Goal: Task Accomplishment & Management: Manage account settings

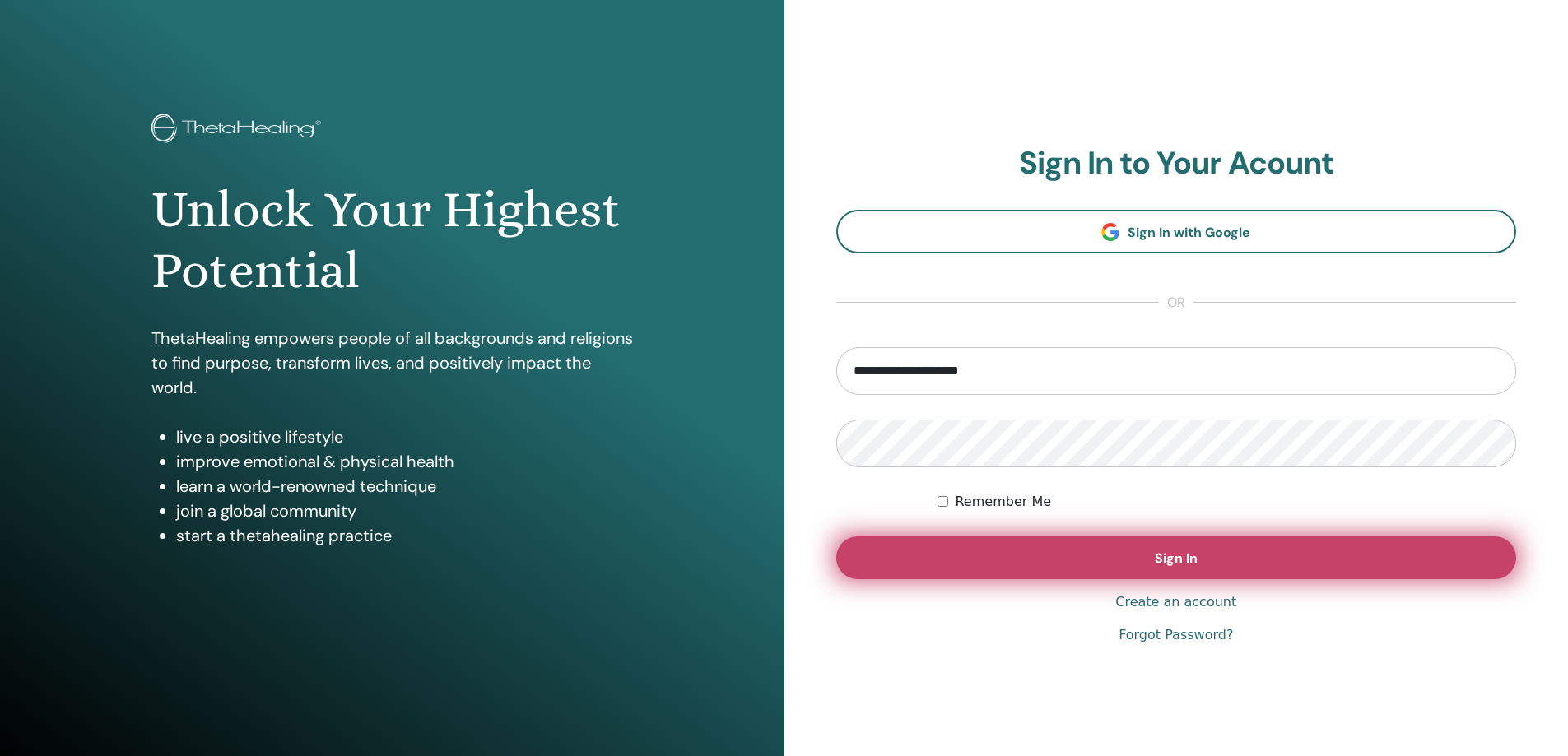
click at [1023, 555] on button "Sign In" at bounding box center [1176, 557] width 681 height 43
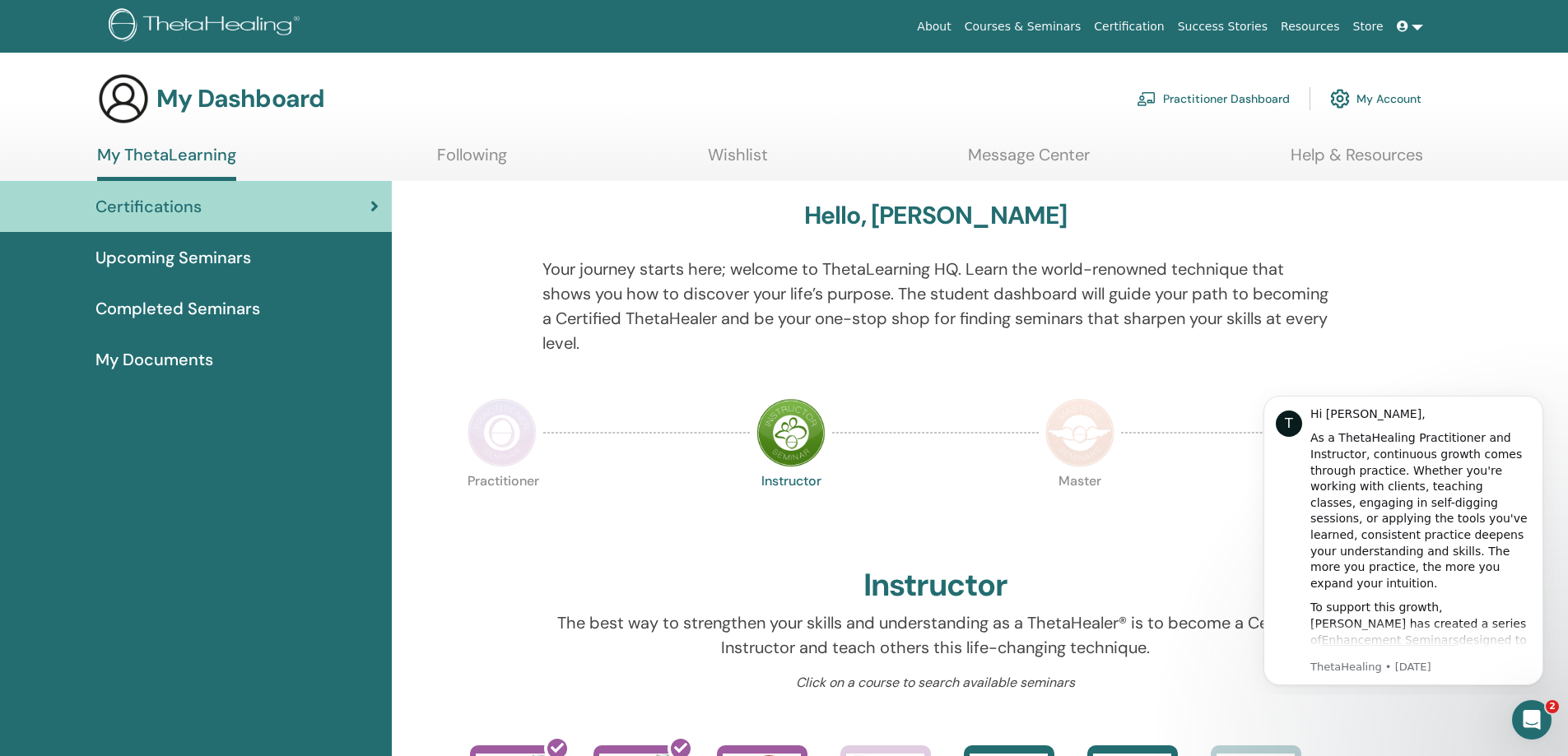
click at [198, 339] on link "My Documents" at bounding box center [195, 360] width 392 height 51
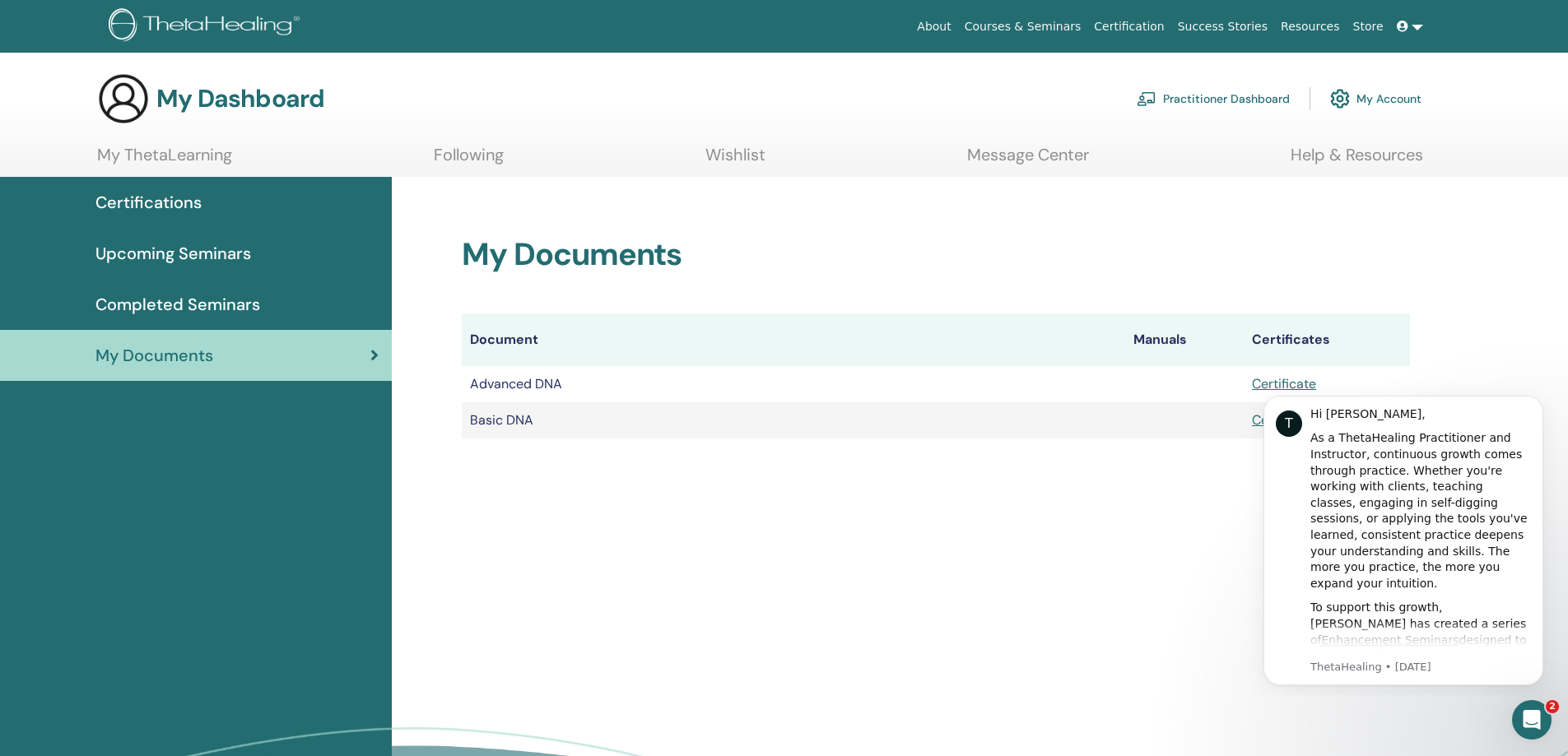
click at [1388, 106] on link "My Account" at bounding box center [1376, 98] width 91 height 36
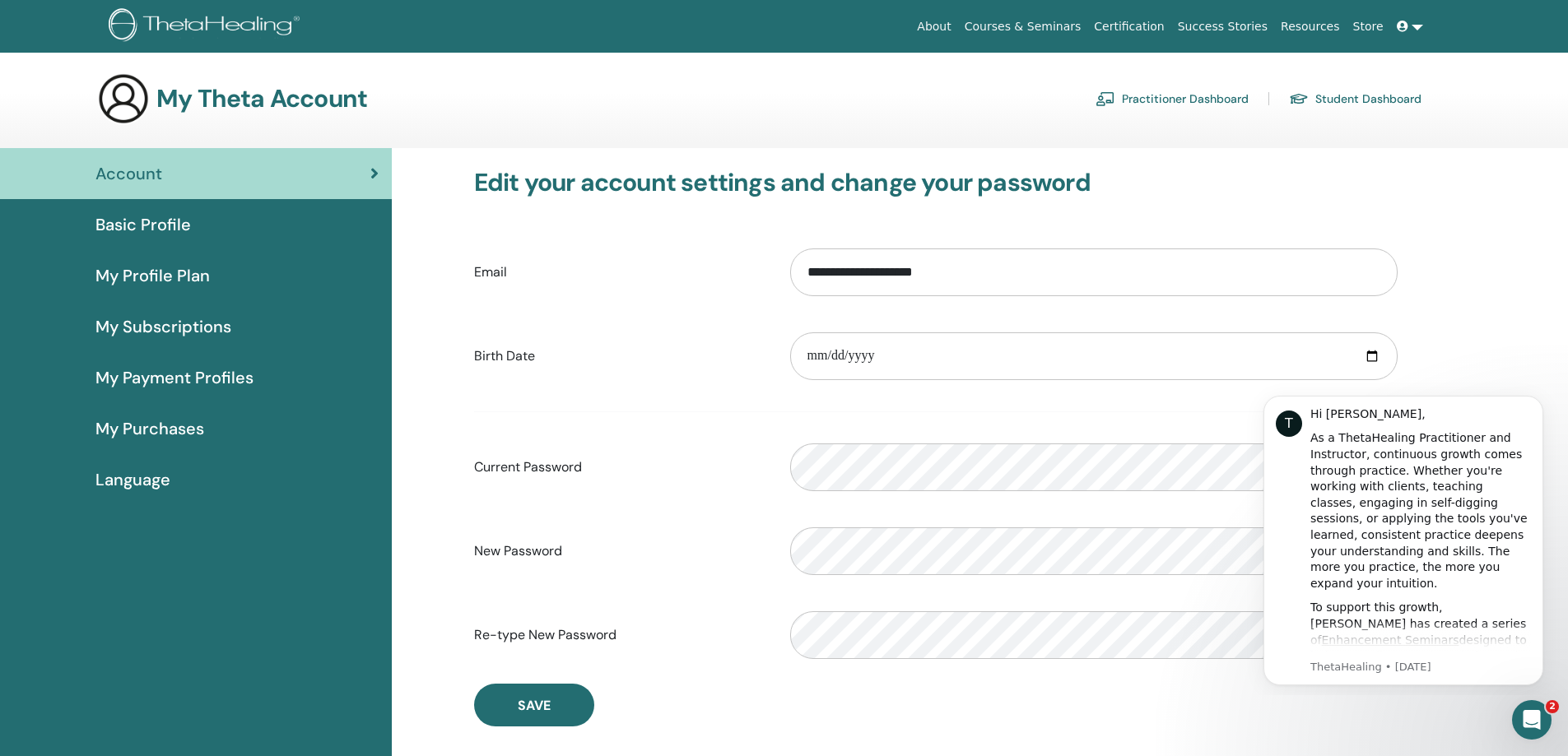
click at [171, 270] on span "My Profile Plan" at bounding box center [153, 275] width 114 height 24
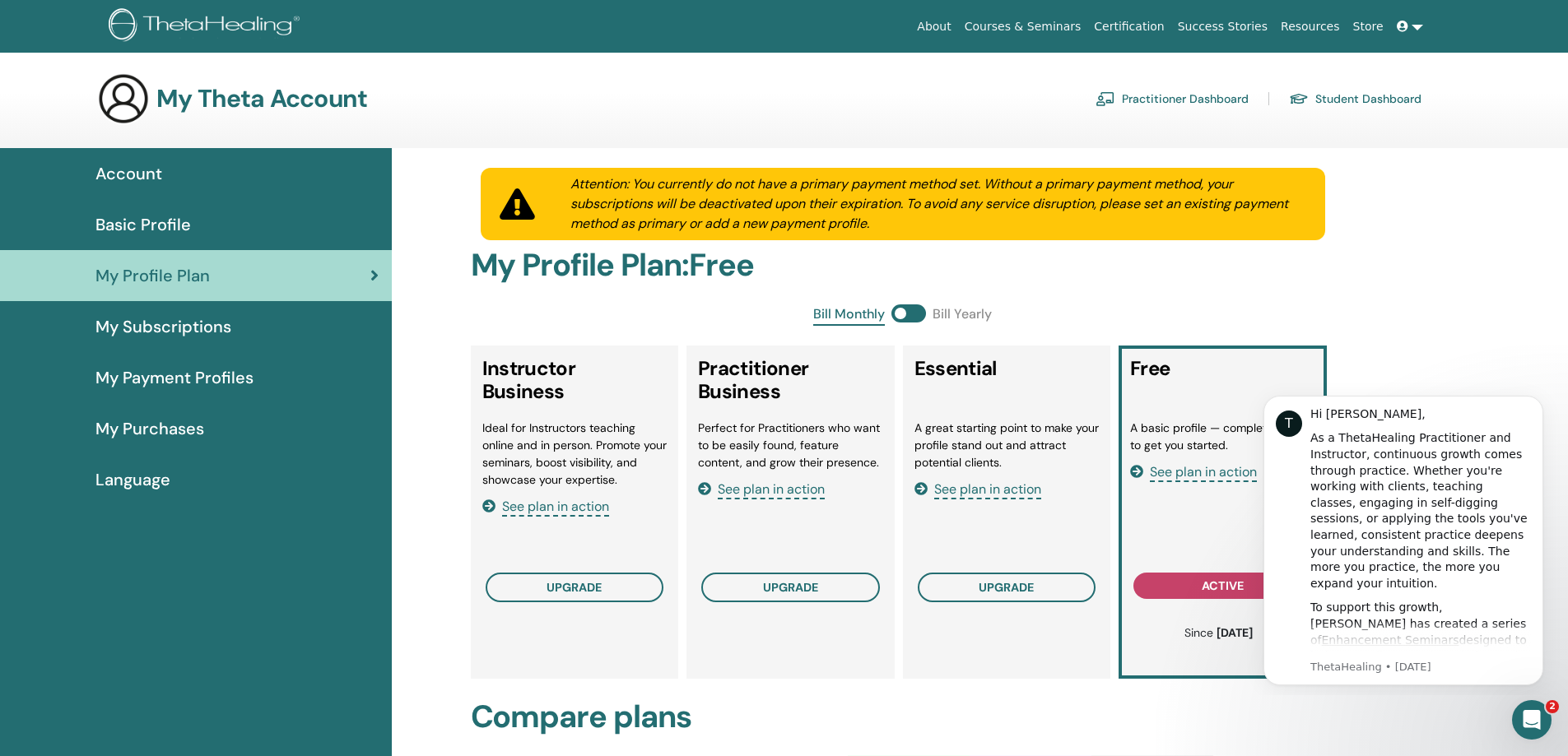
click at [1530, 705] on icon "Open Intercom Messenger" at bounding box center [1529, 717] width 27 height 27
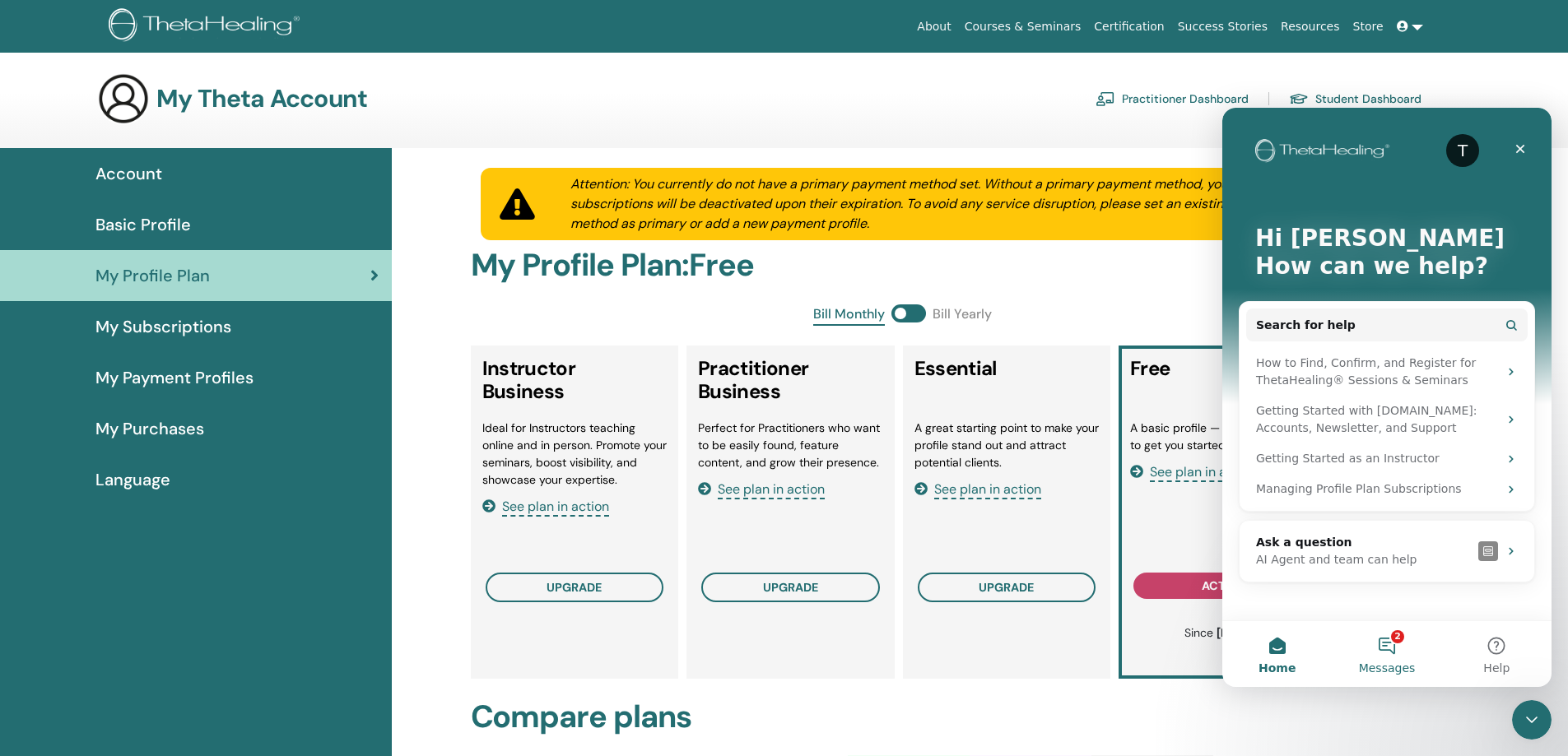
click at [1398, 648] on button "2 Messages" at bounding box center [1386, 654] width 110 height 66
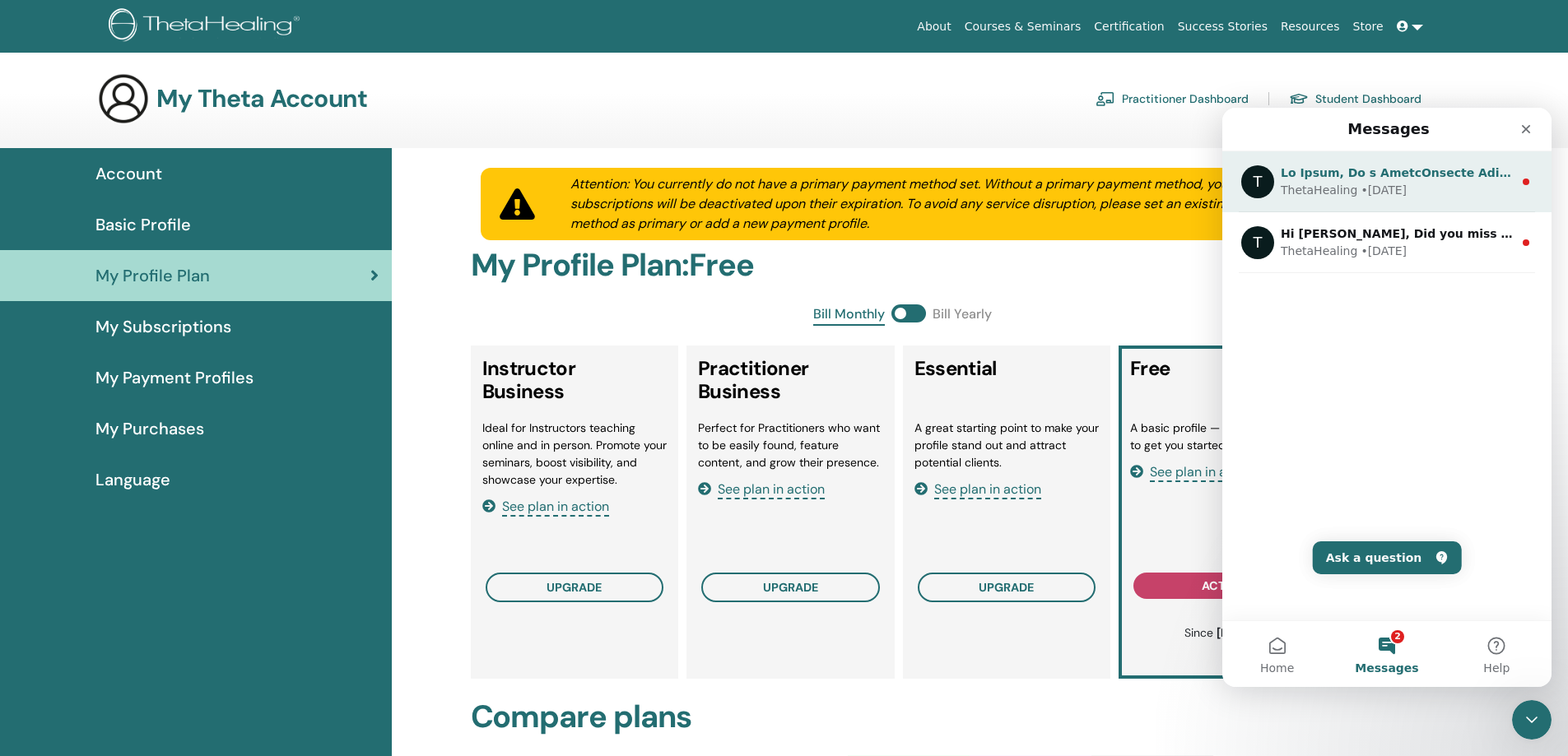
click at [1377, 186] on div "• 21w ago" at bounding box center [1384, 190] width 46 height 18
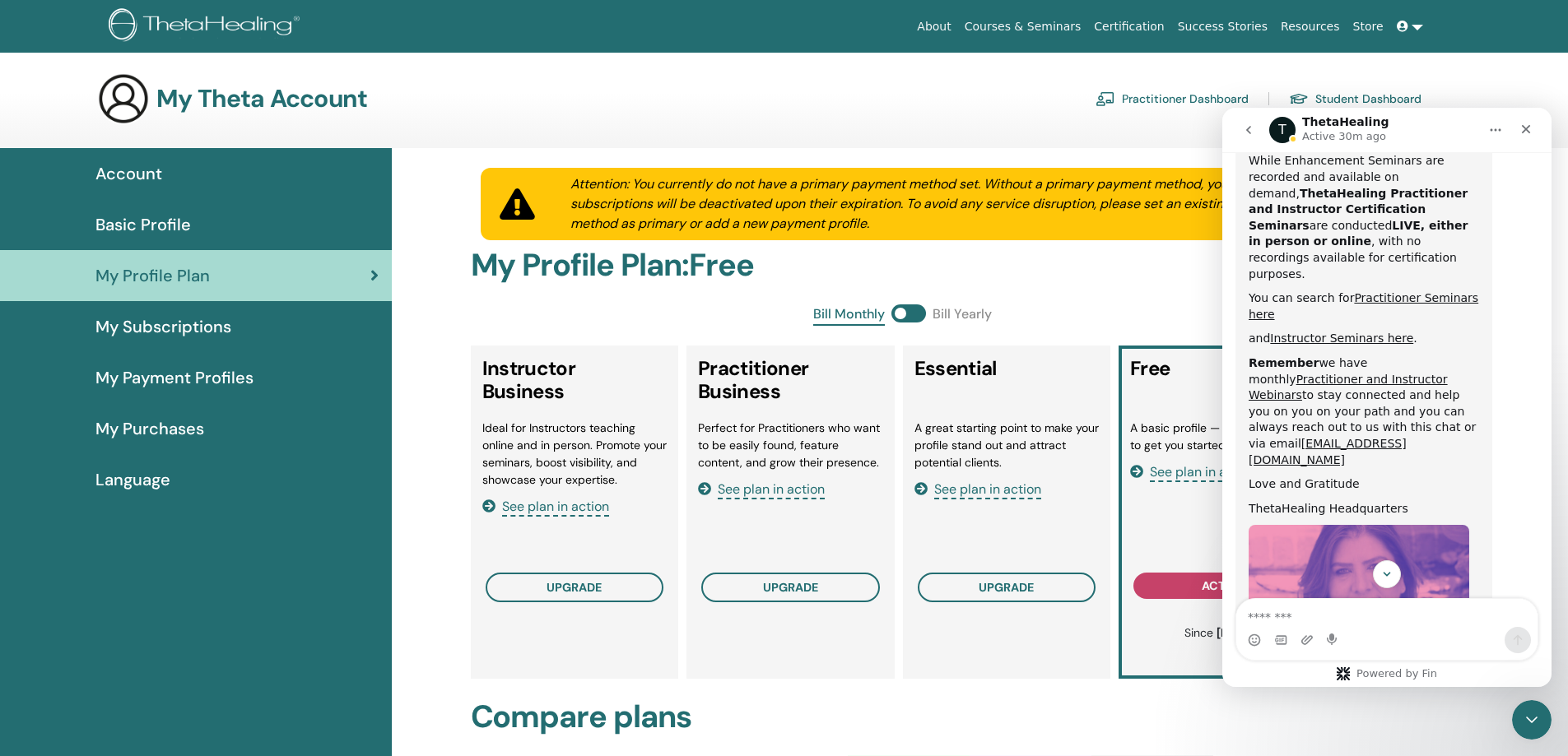
scroll to position [847, 0]
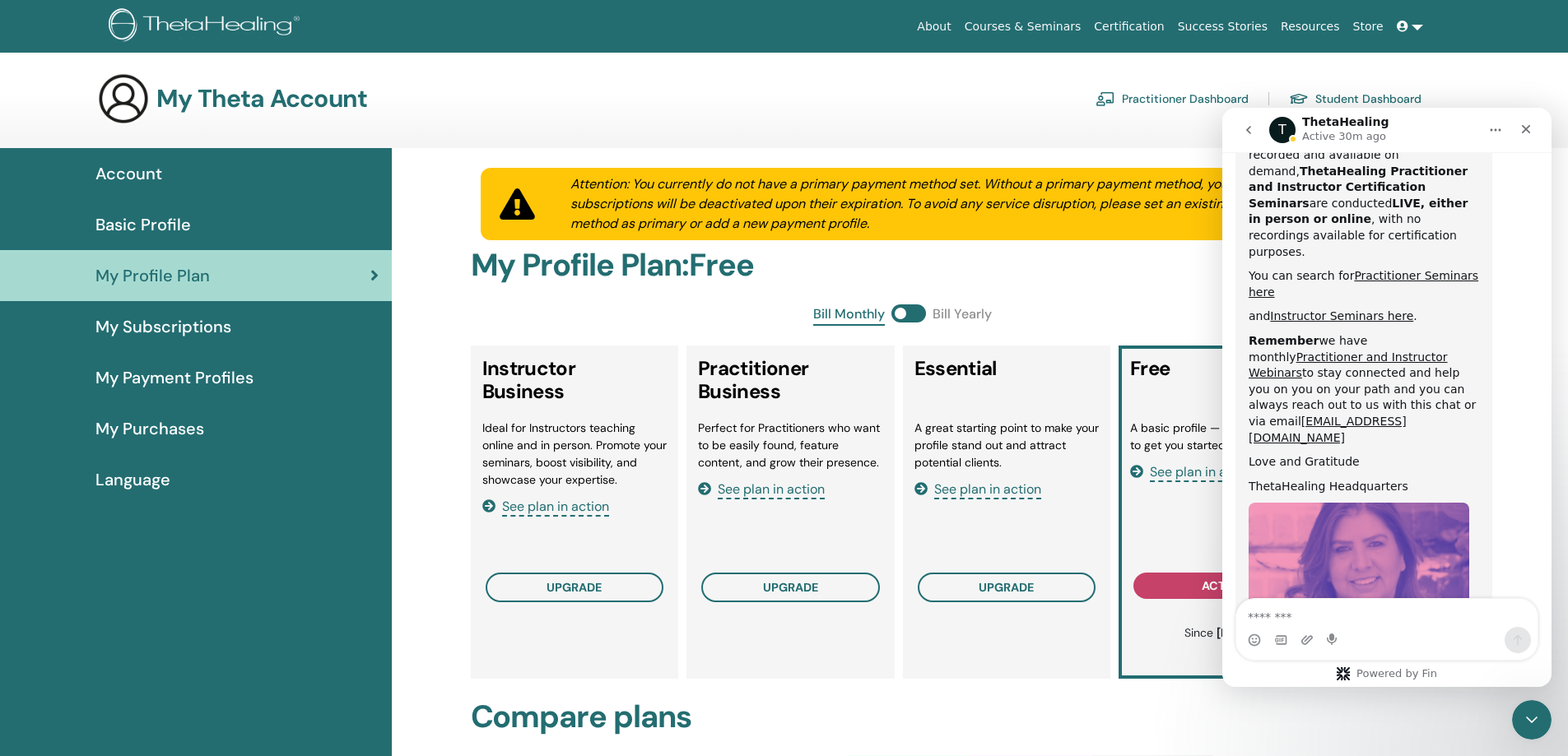
click at [1252, 132] on icon "go back" at bounding box center [1249, 130] width 13 height 13
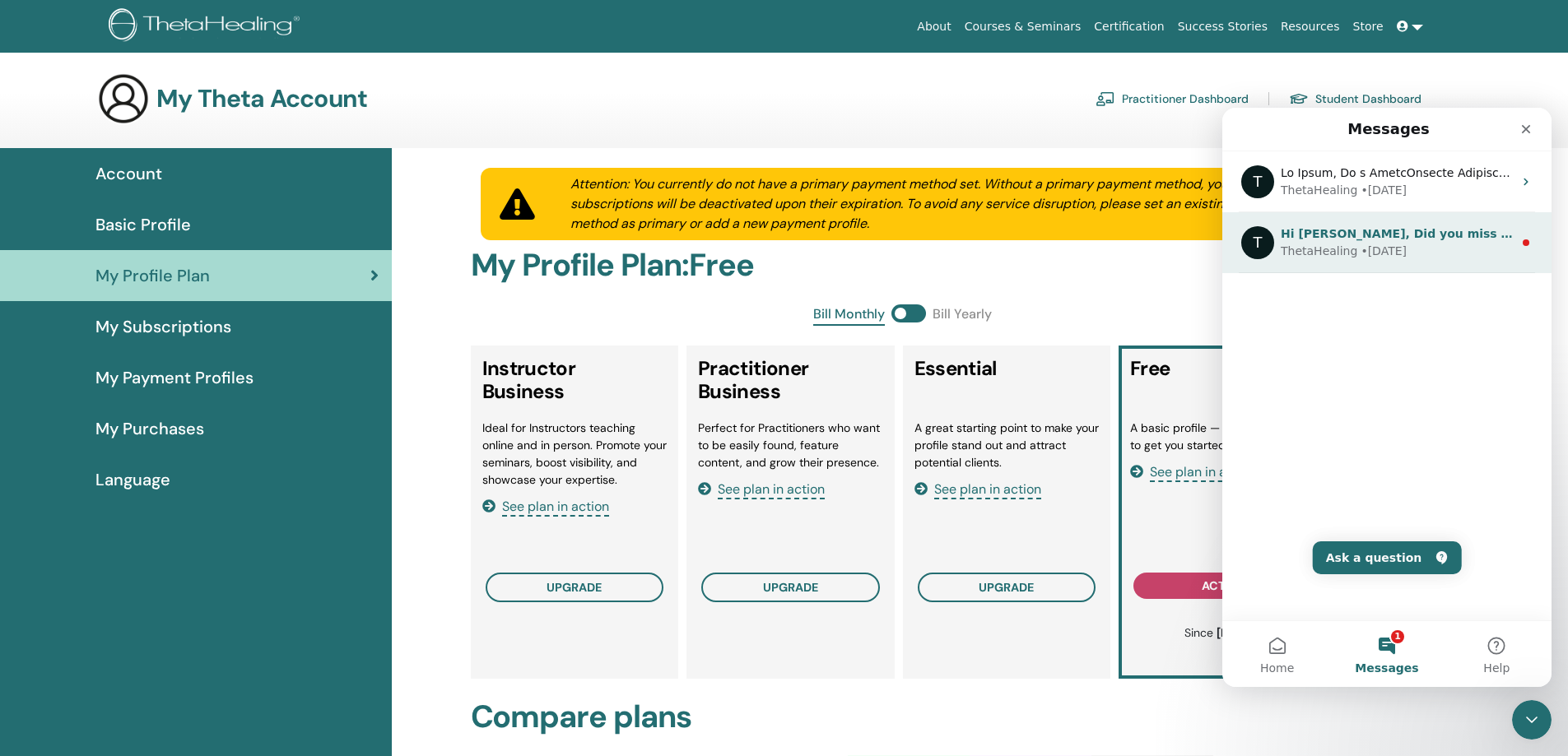
click at [1362, 247] on div "• 21w ago" at bounding box center [1384, 251] width 46 height 18
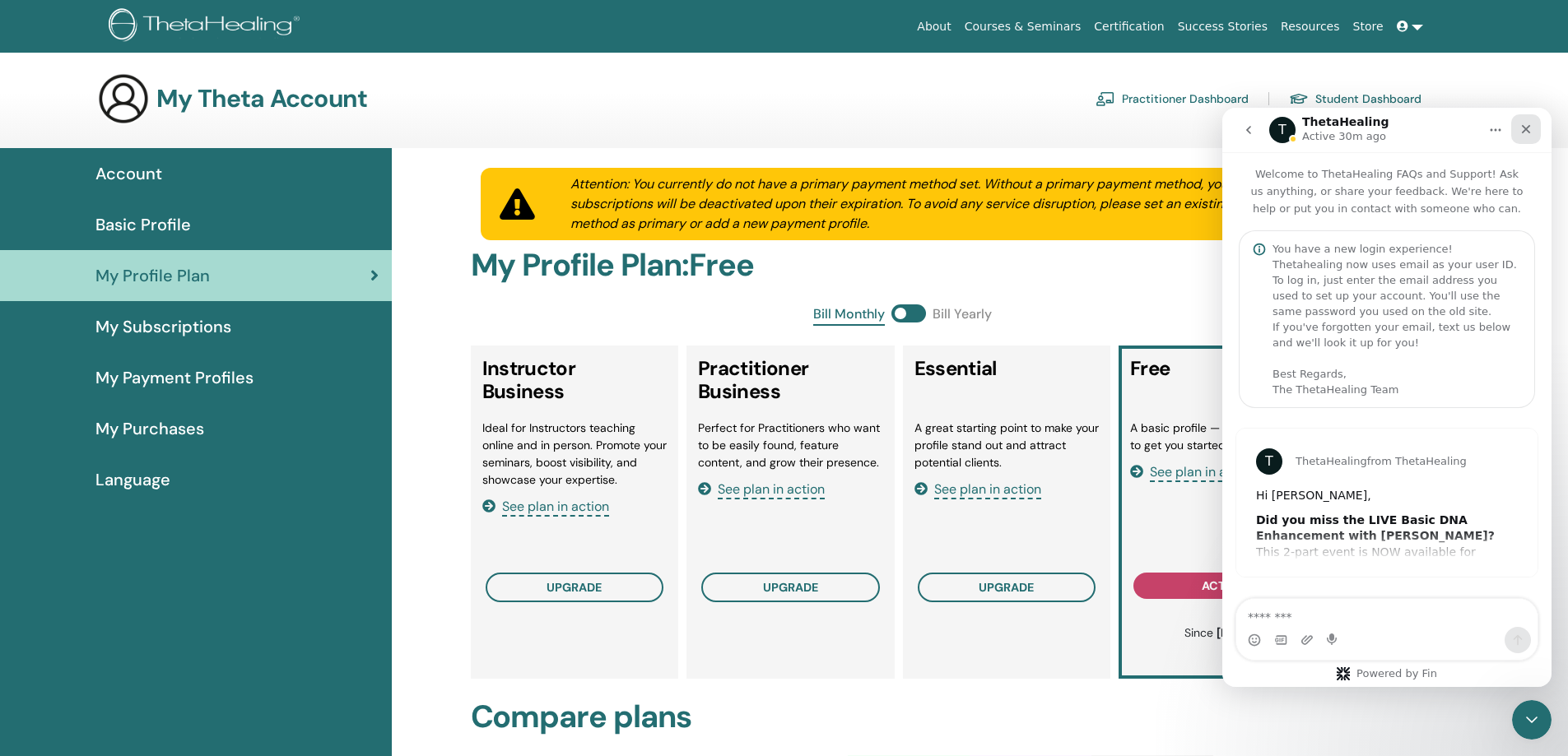
click at [1524, 130] on icon "Close" at bounding box center [1526, 129] width 9 height 9
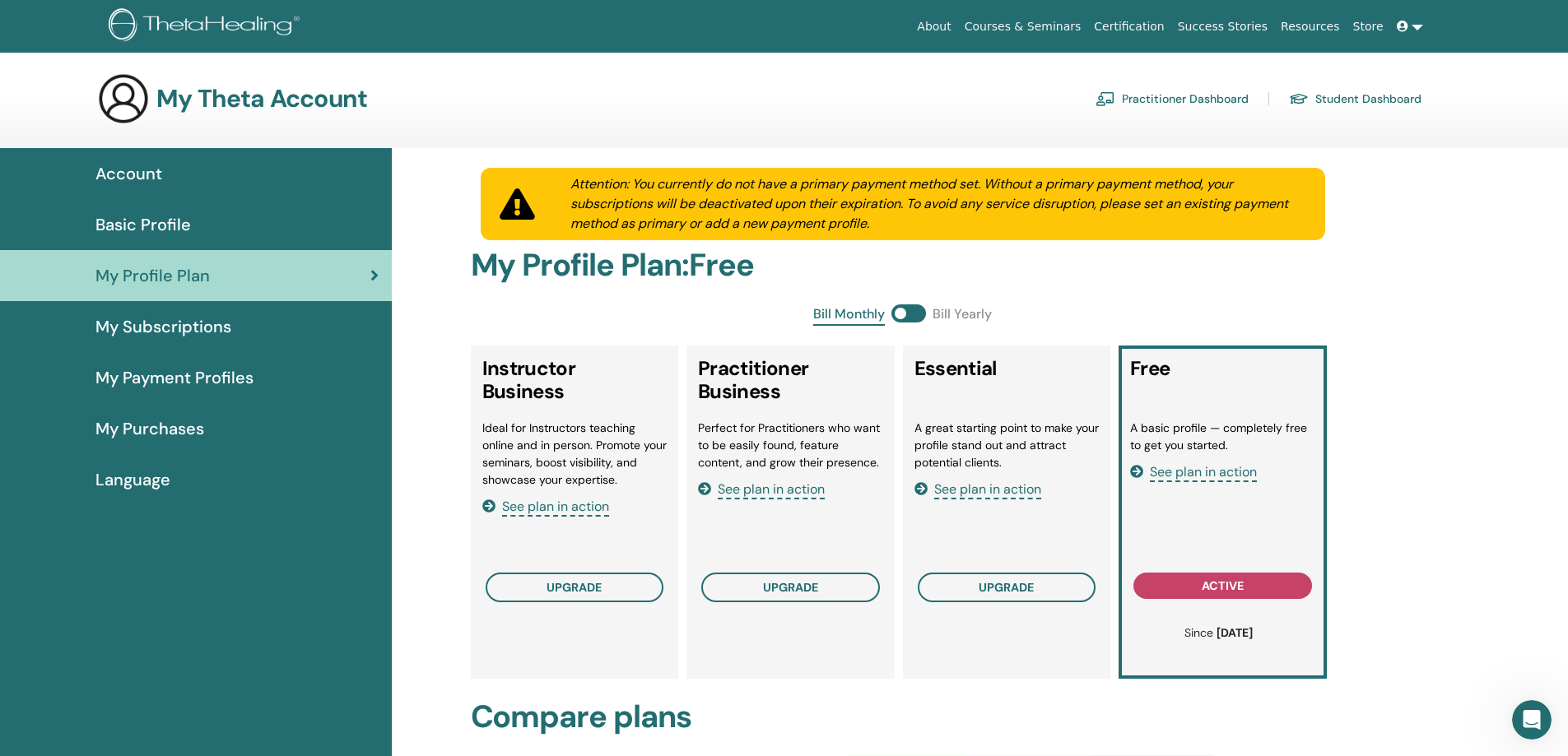
click at [1145, 20] on link "Certification" at bounding box center [1129, 27] width 83 height 30
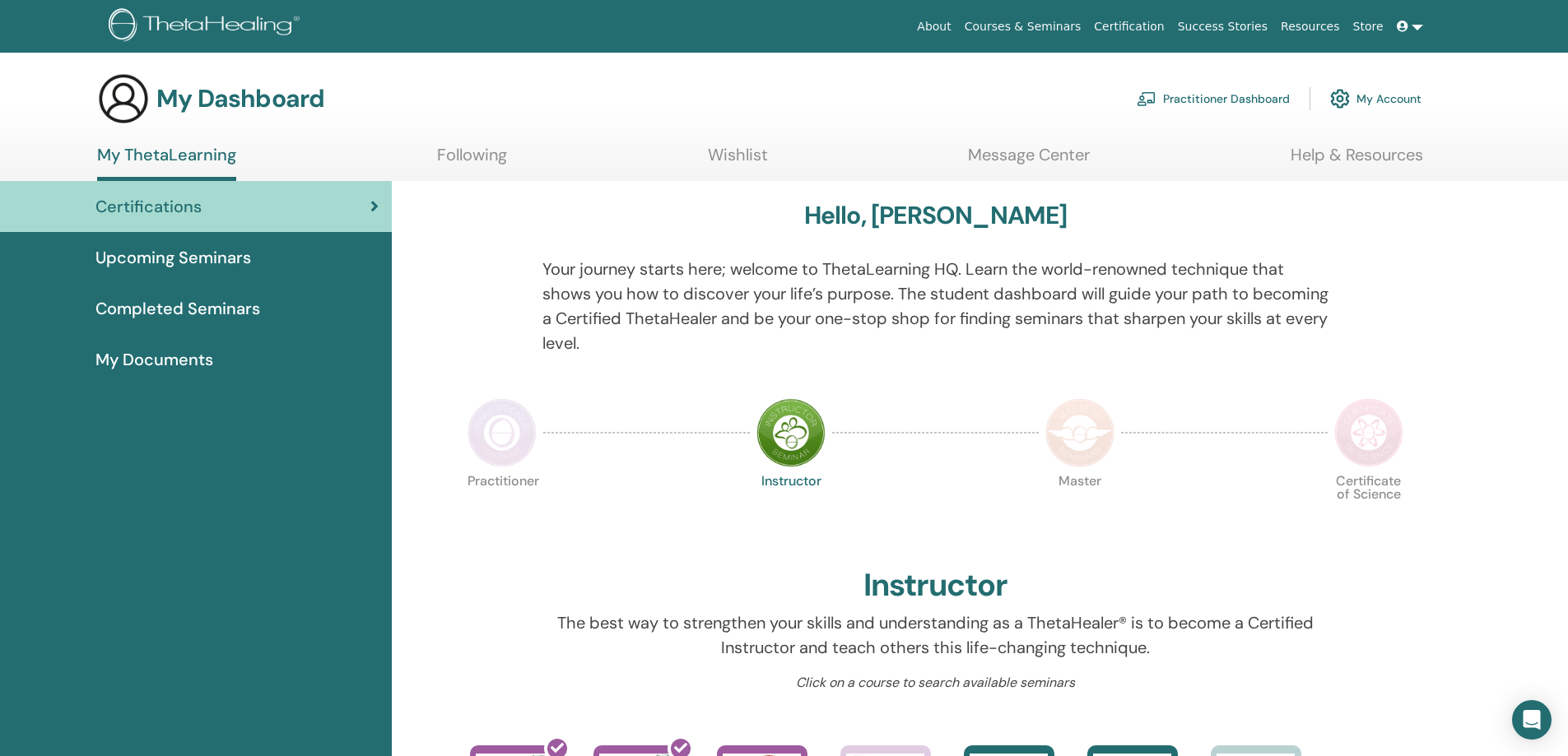
click at [500, 156] on link "Following" at bounding box center [471, 161] width 70 height 32
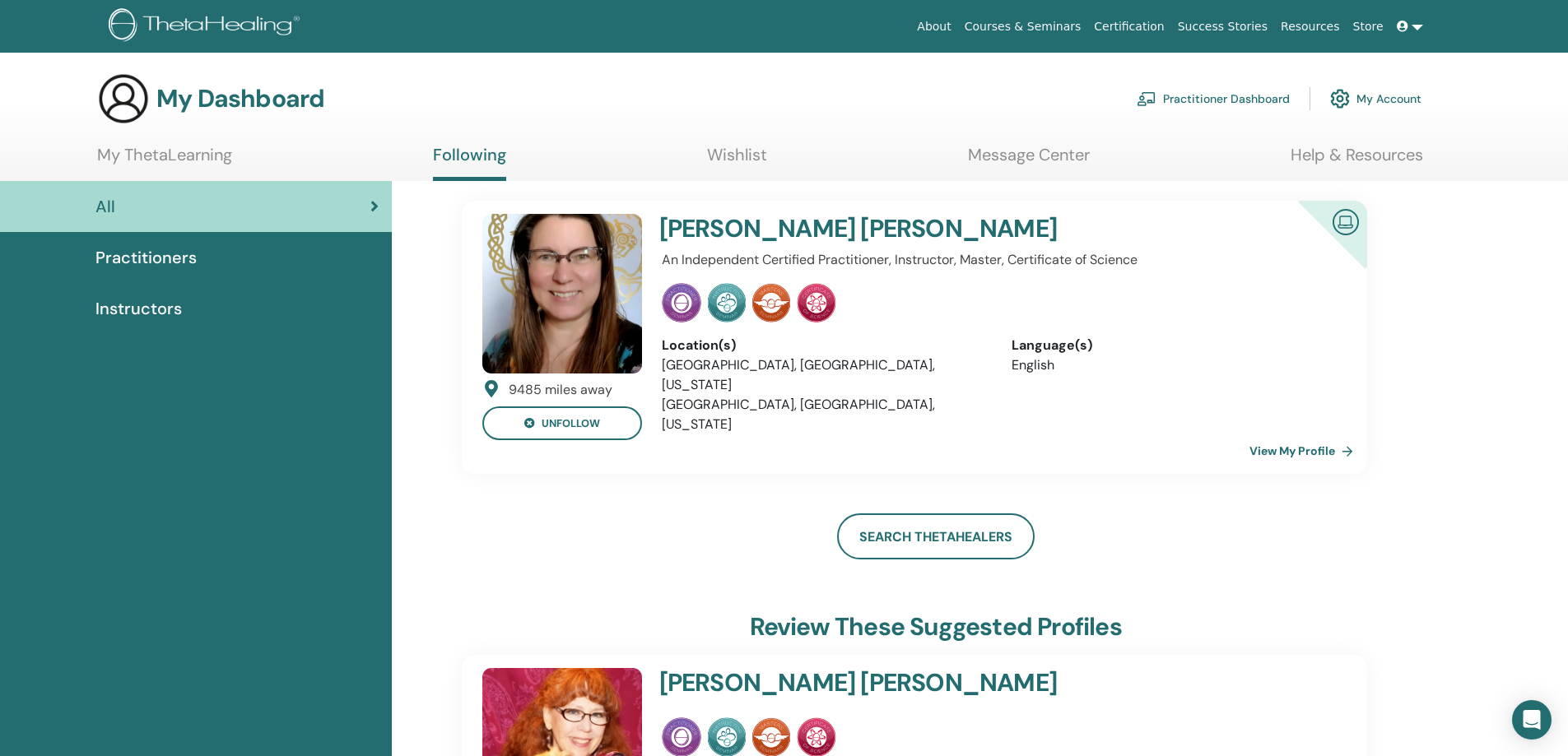
click at [741, 161] on link "Wishlist" at bounding box center [737, 161] width 60 height 32
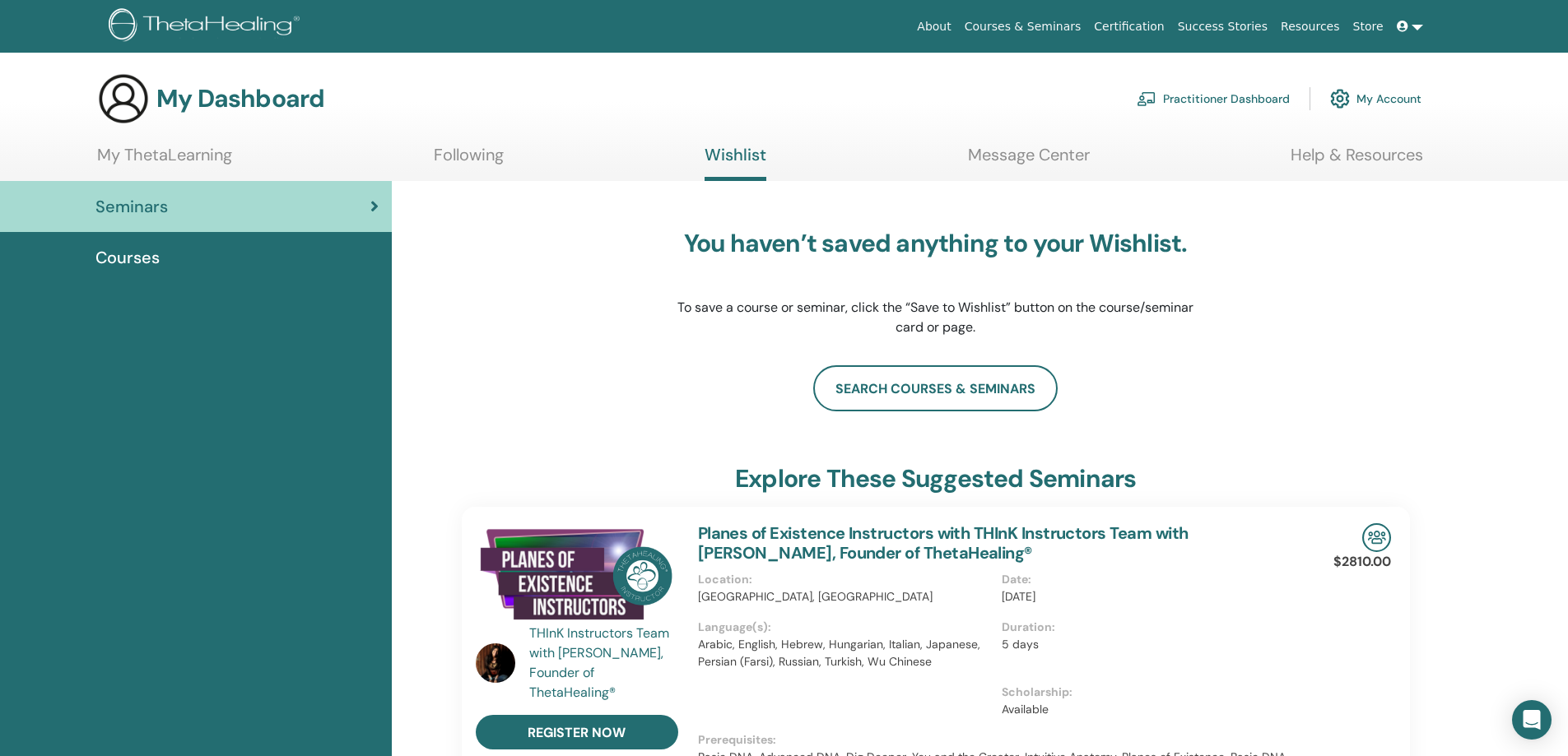
click at [1007, 154] on link "Message Center" at bounding box center [1029, 161] width 122 height 32
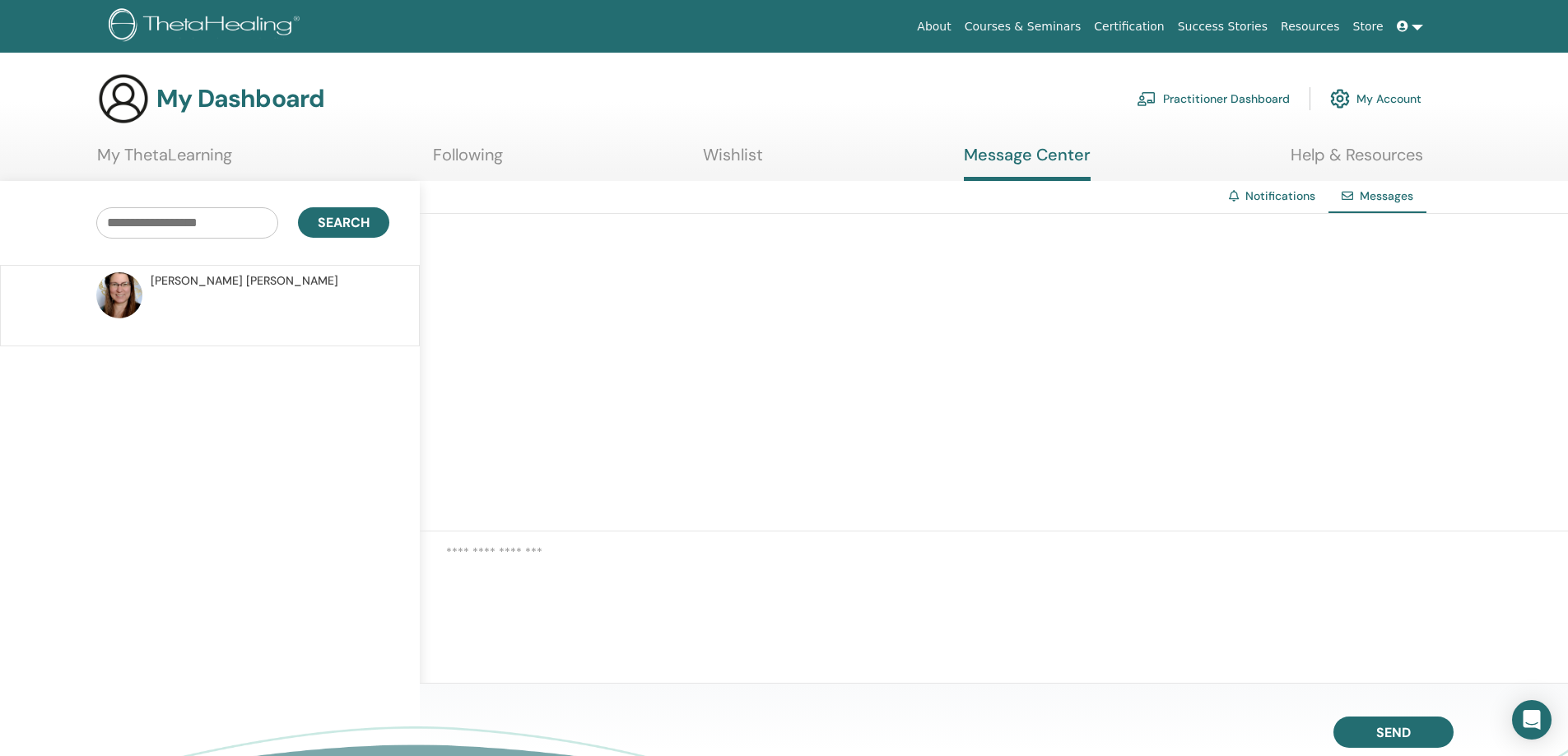
click at [1296, 151] on link "Help & Resources" at bounding box center [1357, 161] width 132 height 32
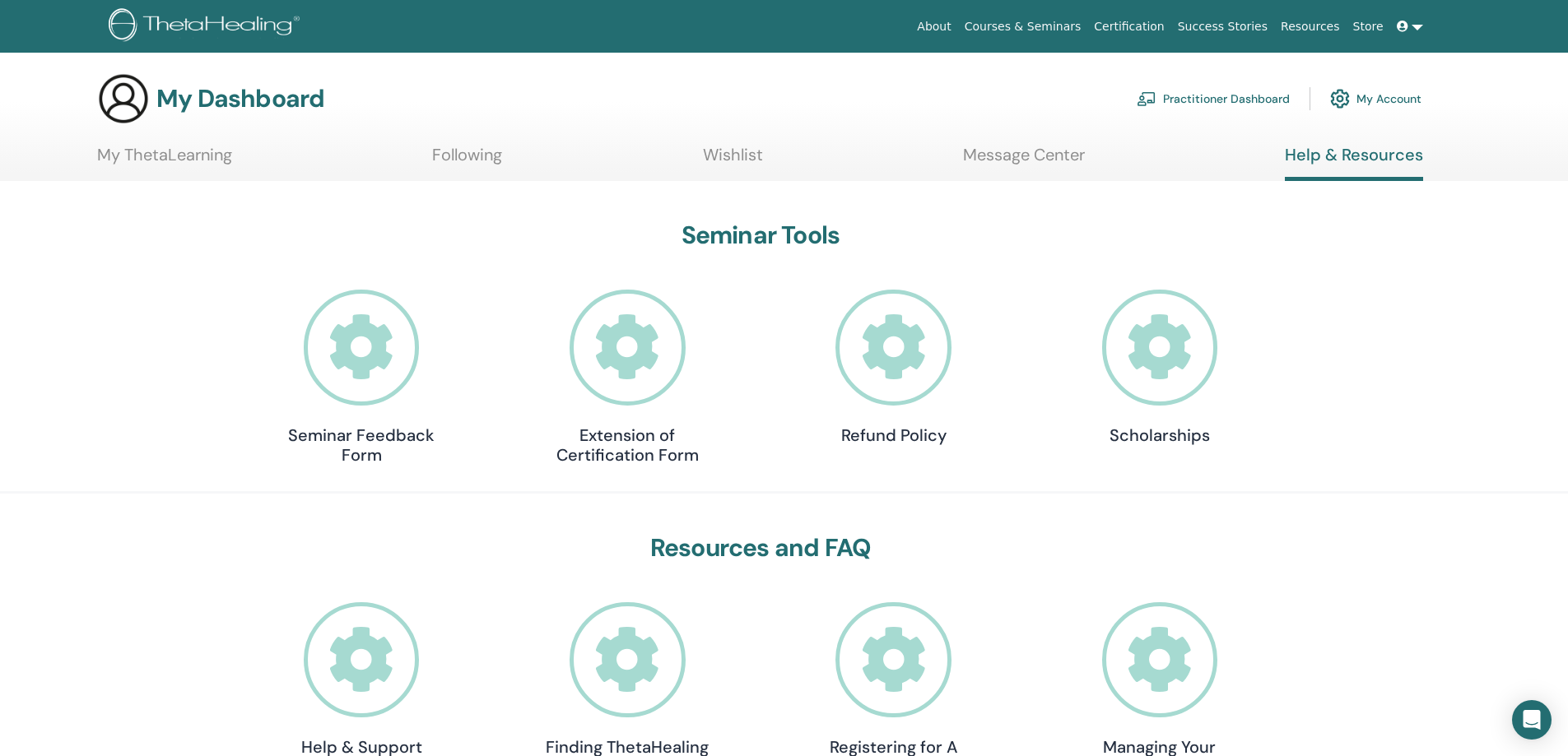
click at [1257, 99] on link "Practitioner Dashboard" at bounding box center [1213, 98] width 153 height 36
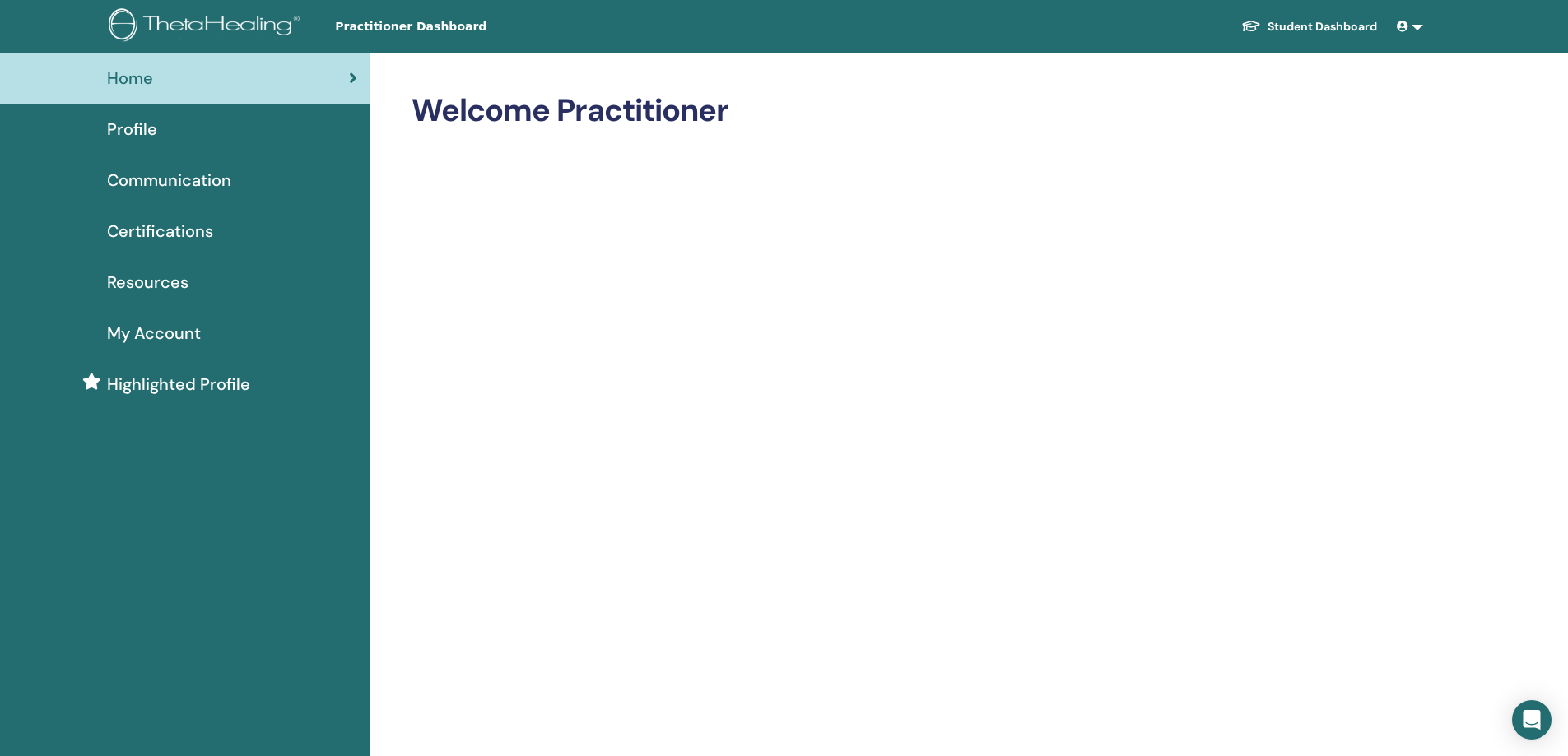
click at [172, 239] on span "Certifications" at bounding box center [160, 230] width 106 height 24
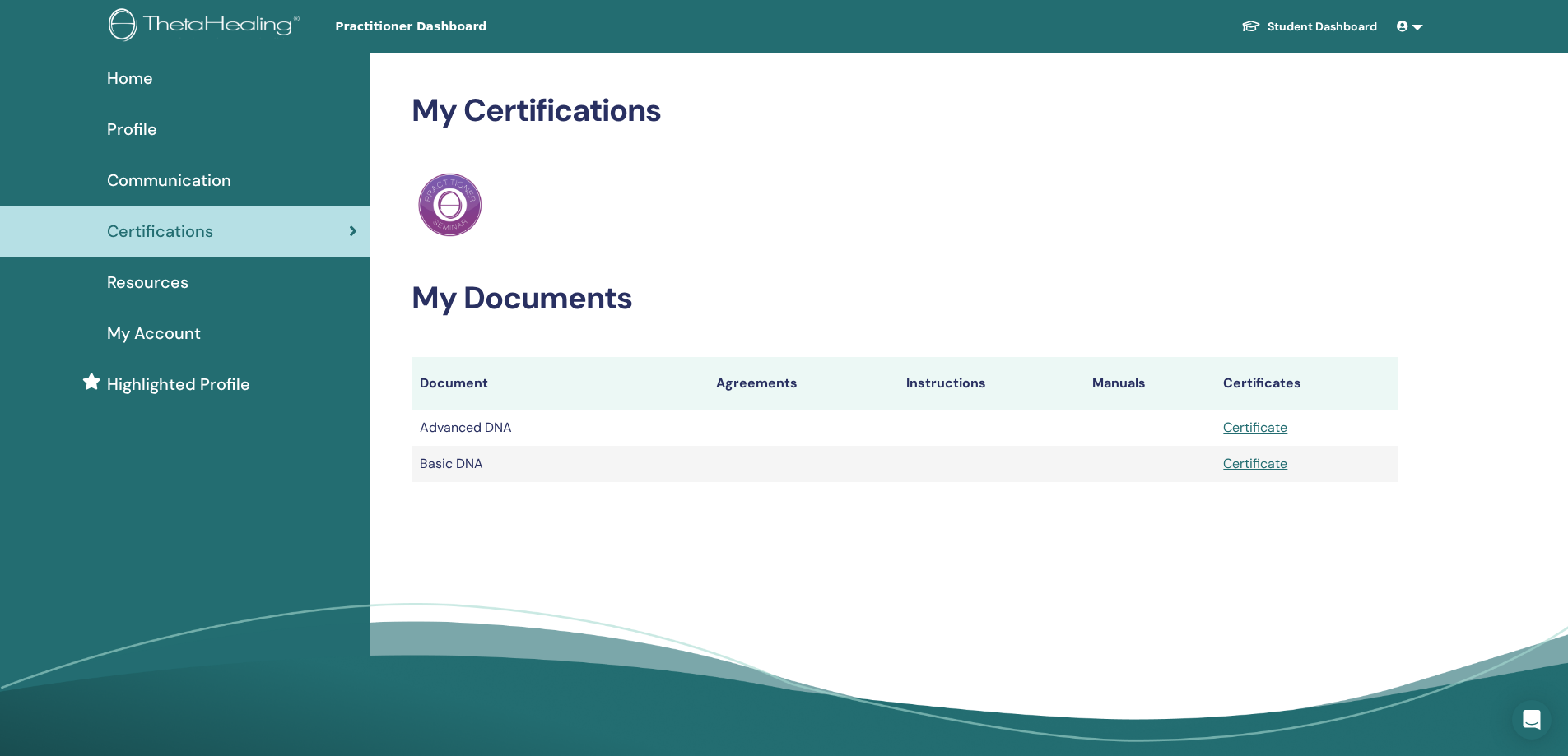
click at [205, 185] on span "Communication" at bounding box center [169, 179] width 124 height 24
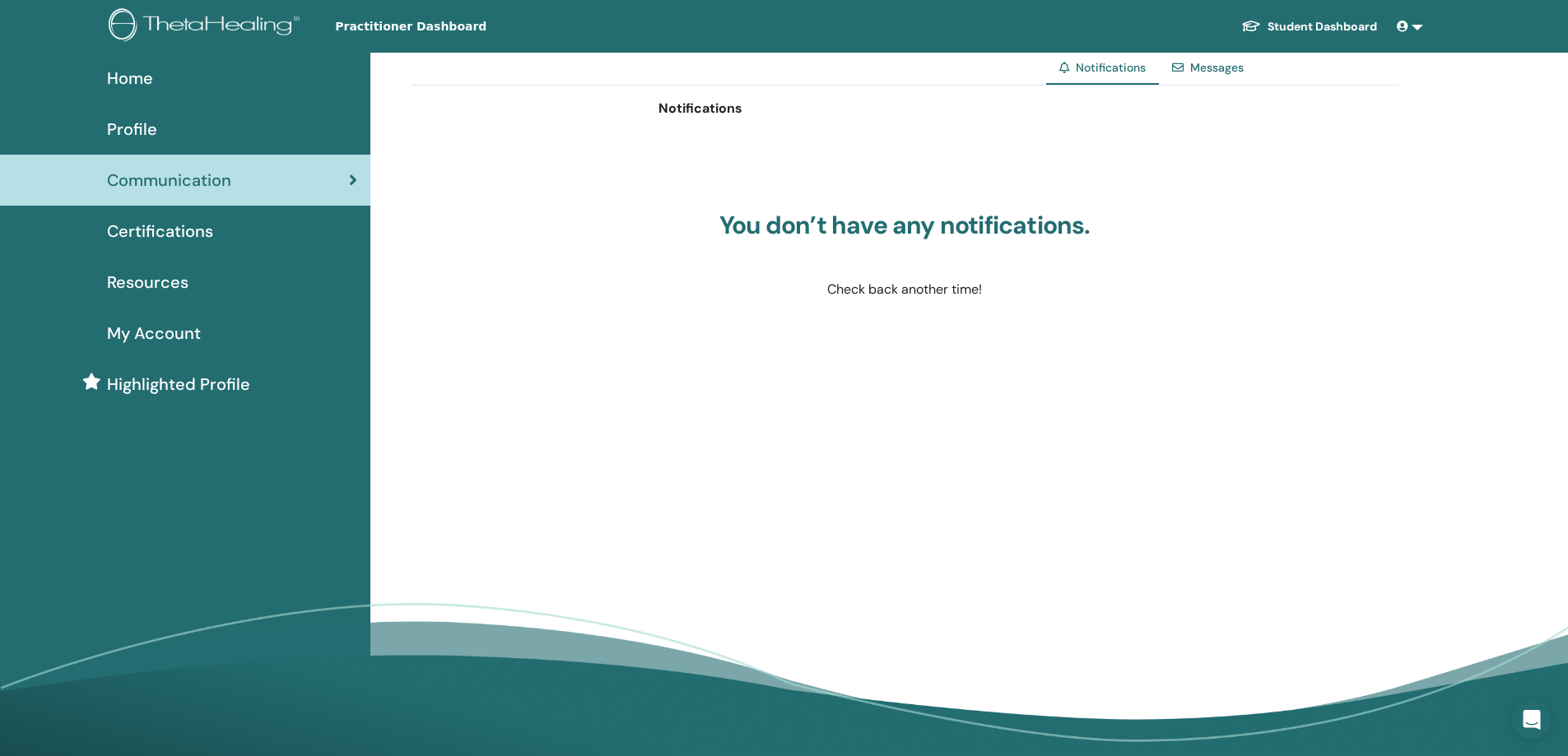
click at [174, 277] on span "Resources" at bounding box center [148, 282] width 81 height 24
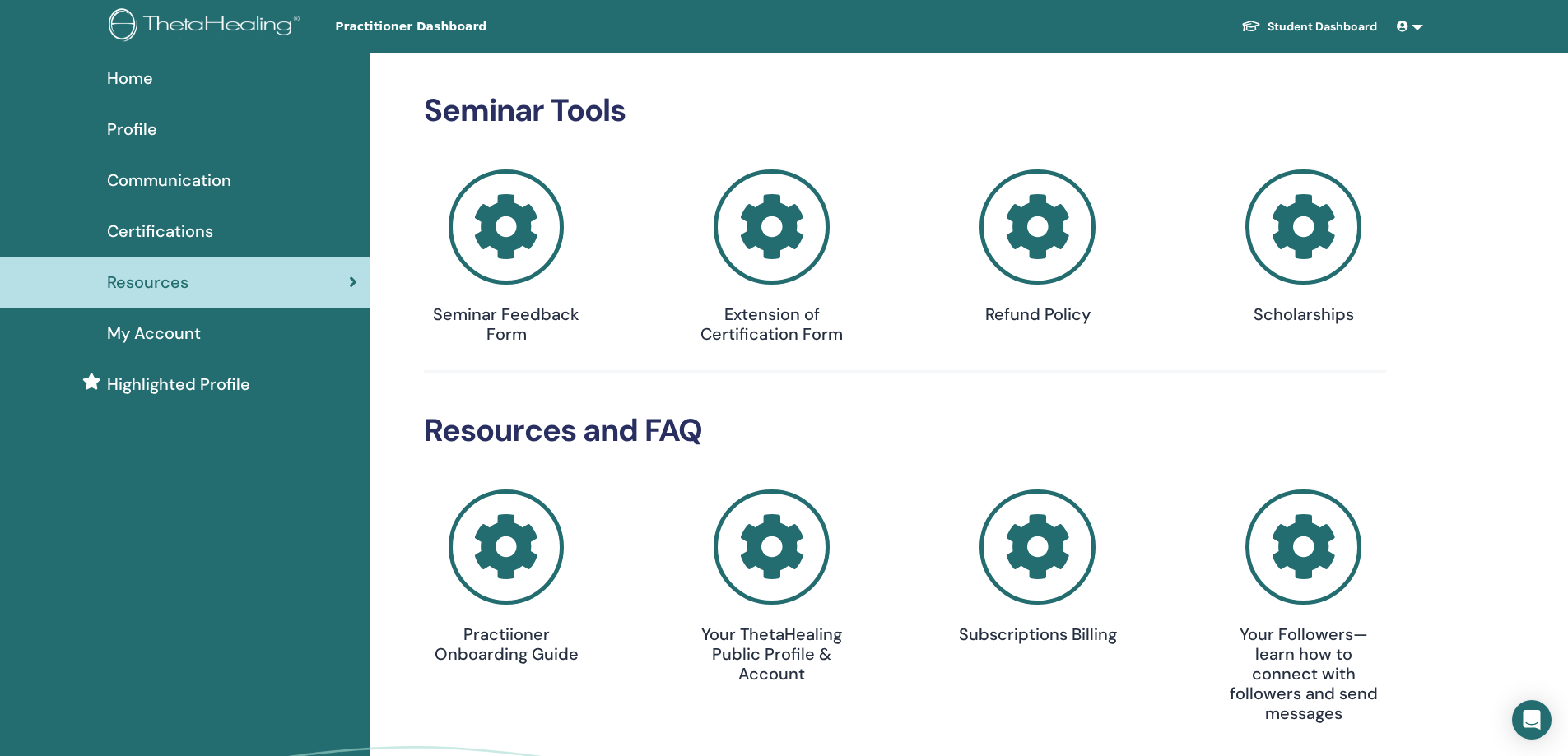
click at [181, 325] on span "My Account" at bounding box center [154, 333] width 94 height 24
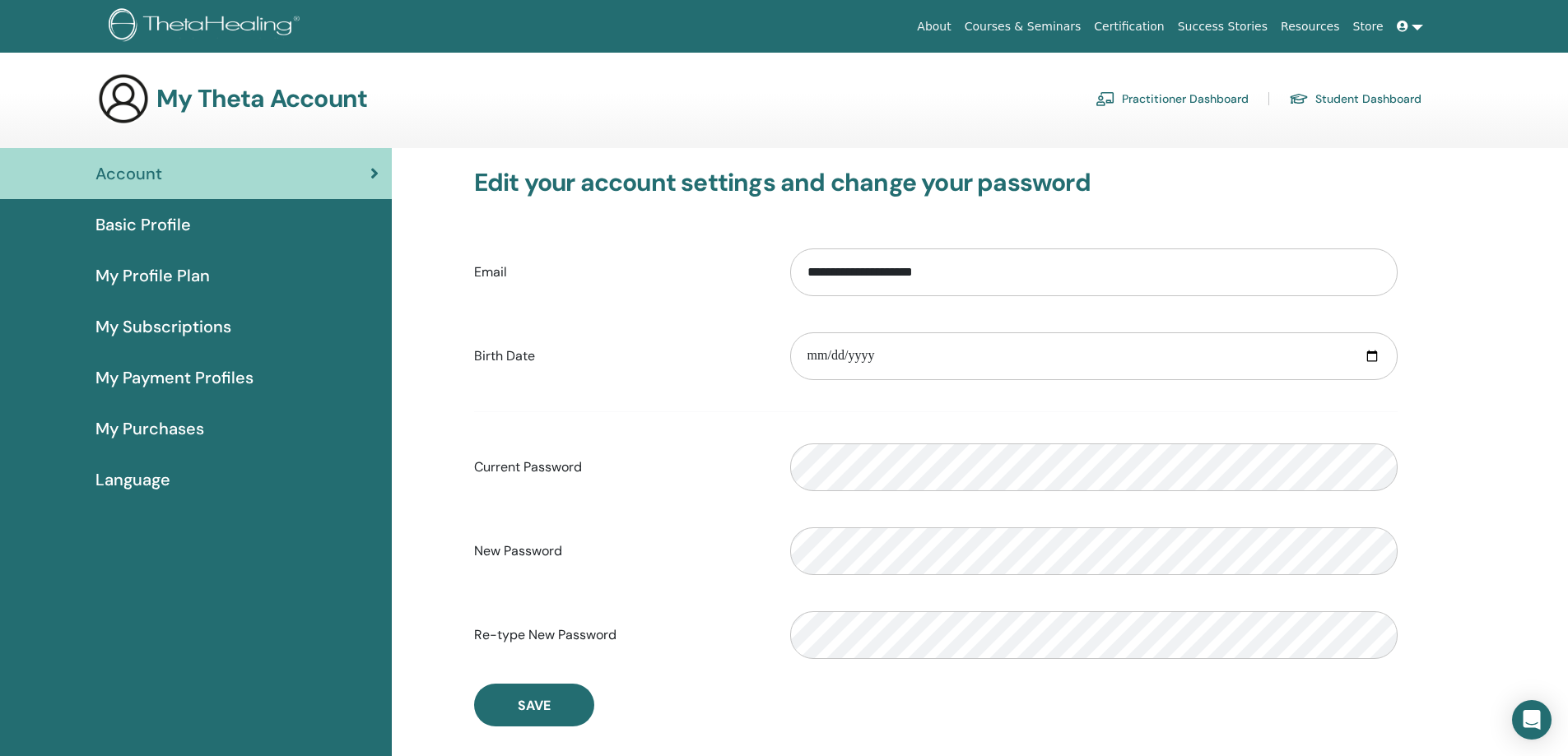
click at [152, 215] on span "Basic Profile" at bounding box center [143, 224] width 96 height 24
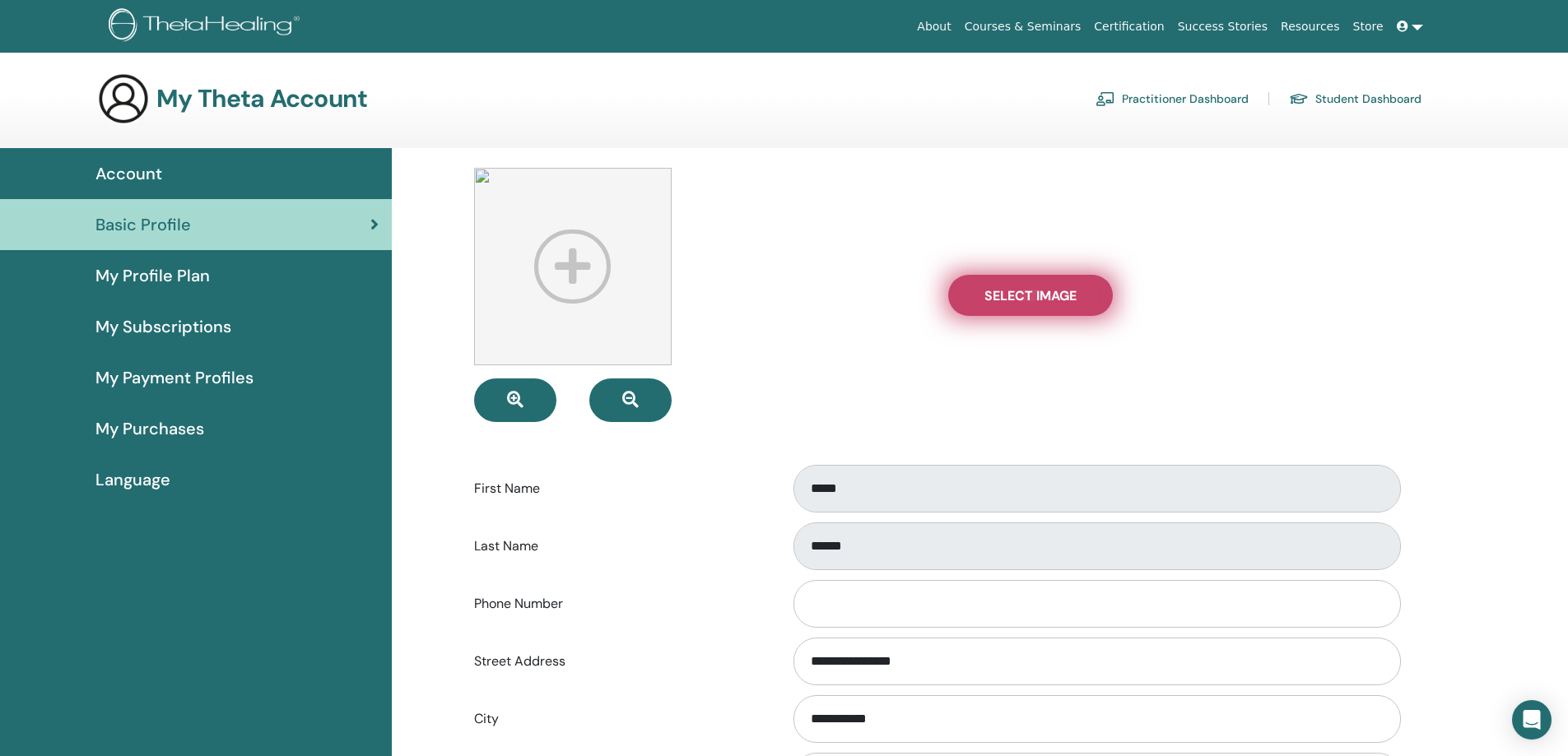
click at [1053, 284] on label "Select Image" at bounding box center [1031, 295] width 164 height 41
click at [1041, 290] on input "Select Image" at bounding box center [1031, 296] width 22 height 12
type input "**********"
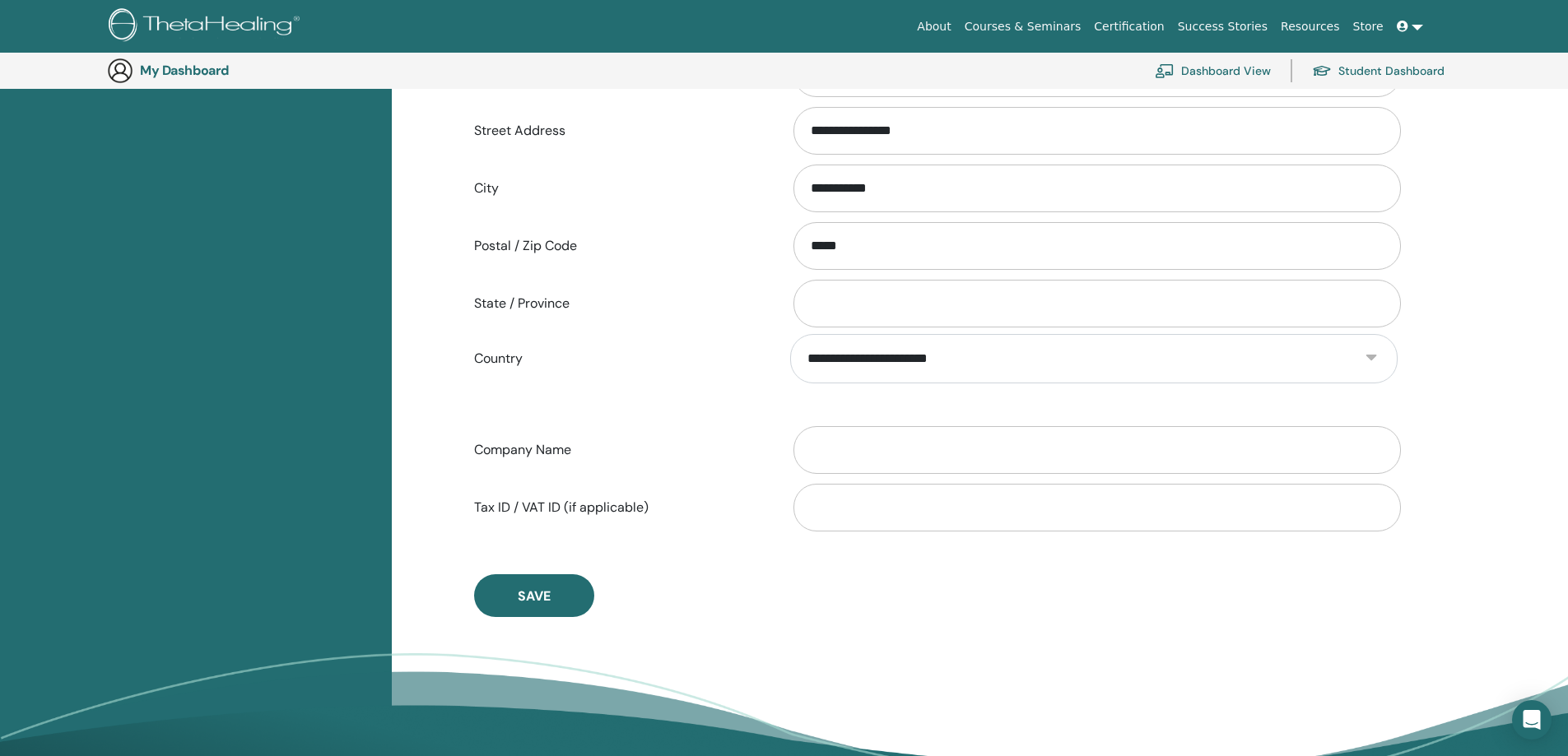
scroll to position [612, 0]
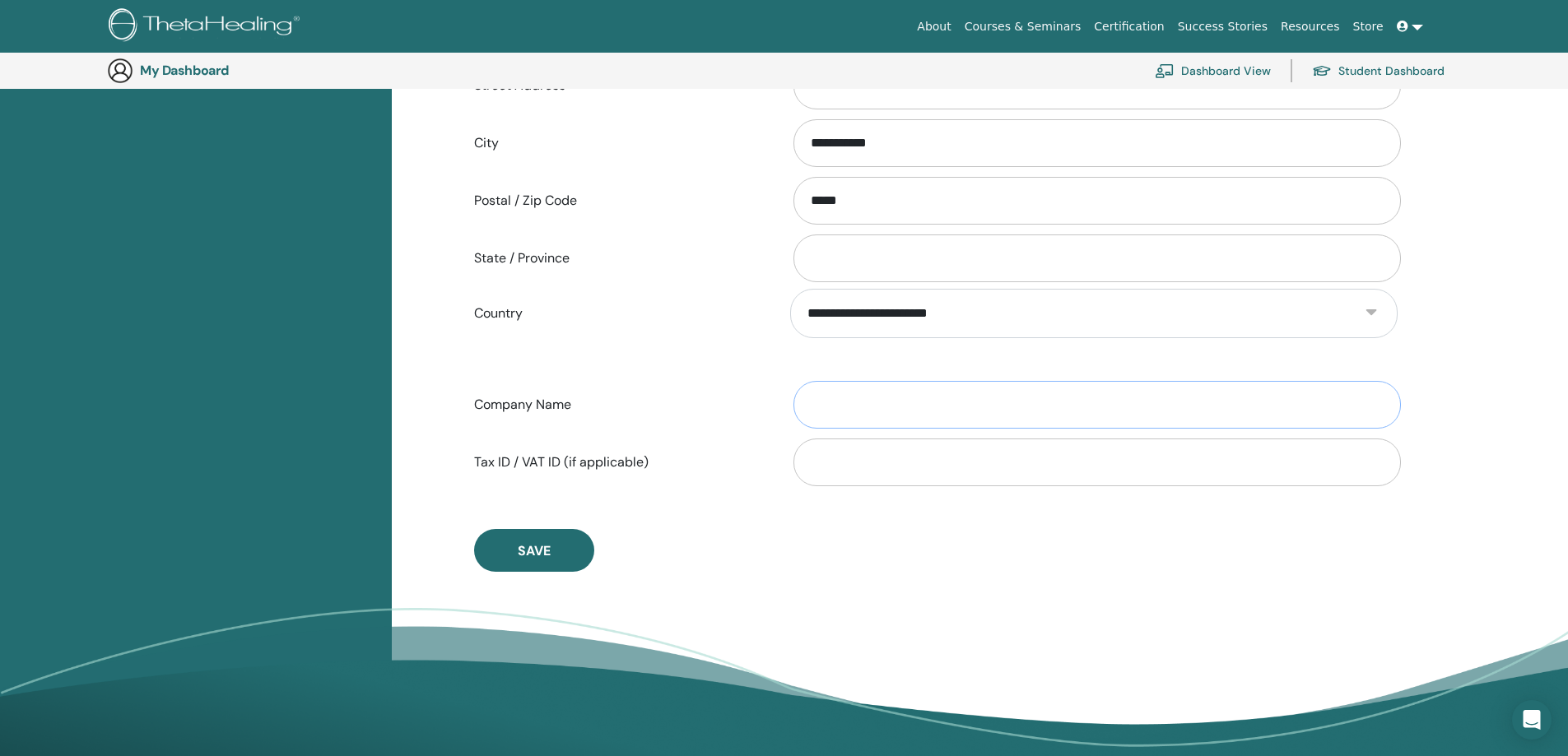
click at [861, 418] on input "Company Name" at bounding box center [1097, 405] width 608 height 48
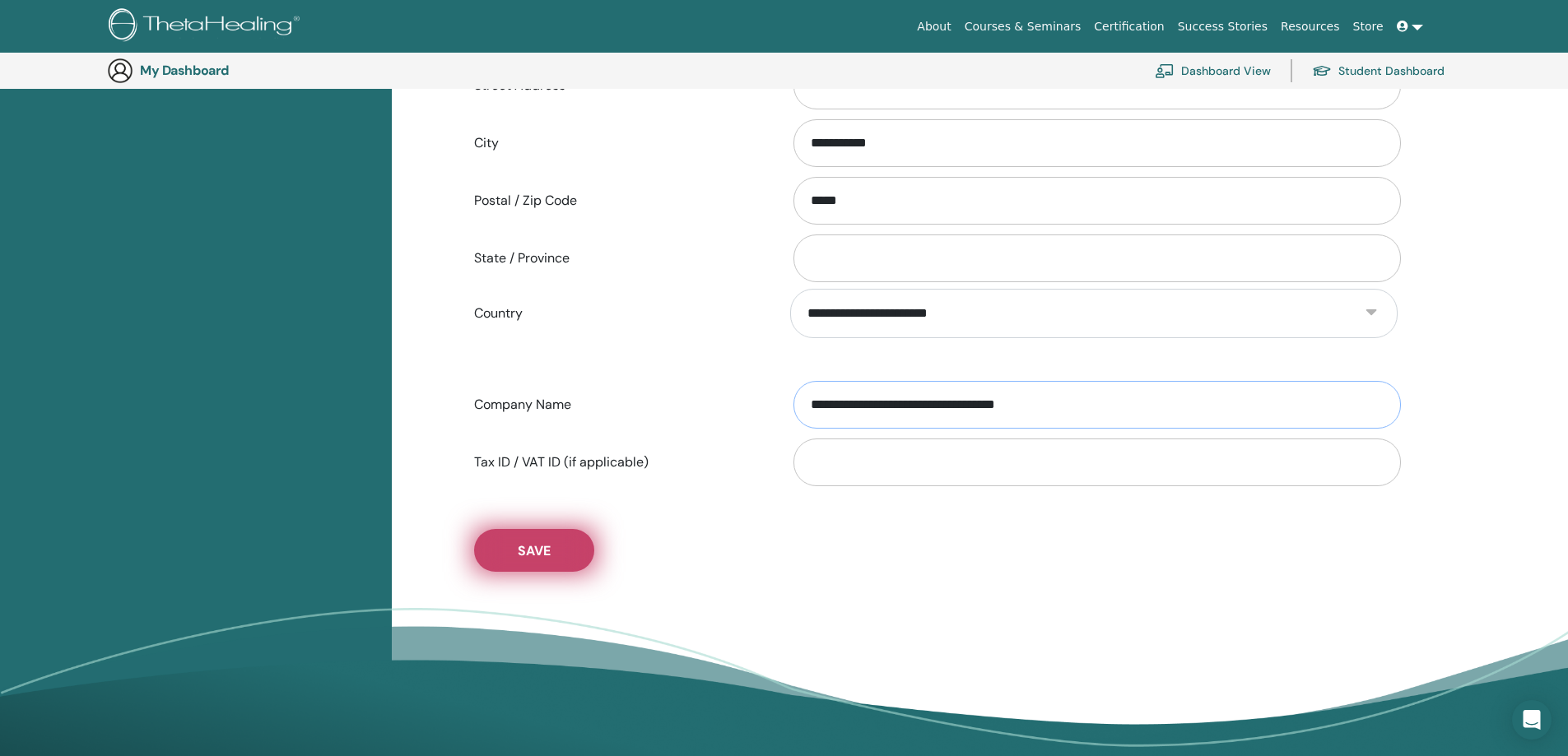
type input "**********"
click at [553, 552] on button "Save" at bounding box center [533, 550] width 120 height 43
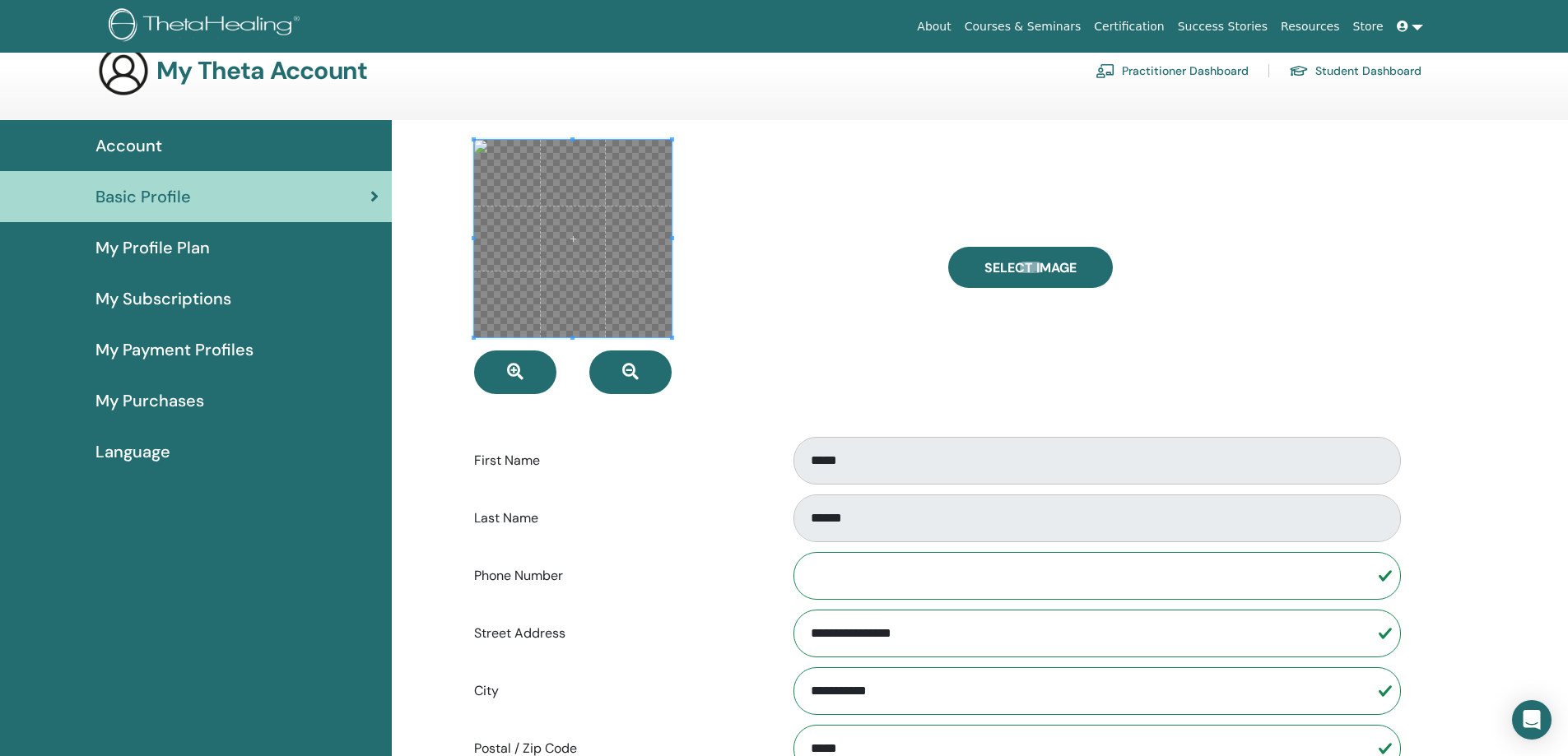
scroll to position [0, 0]
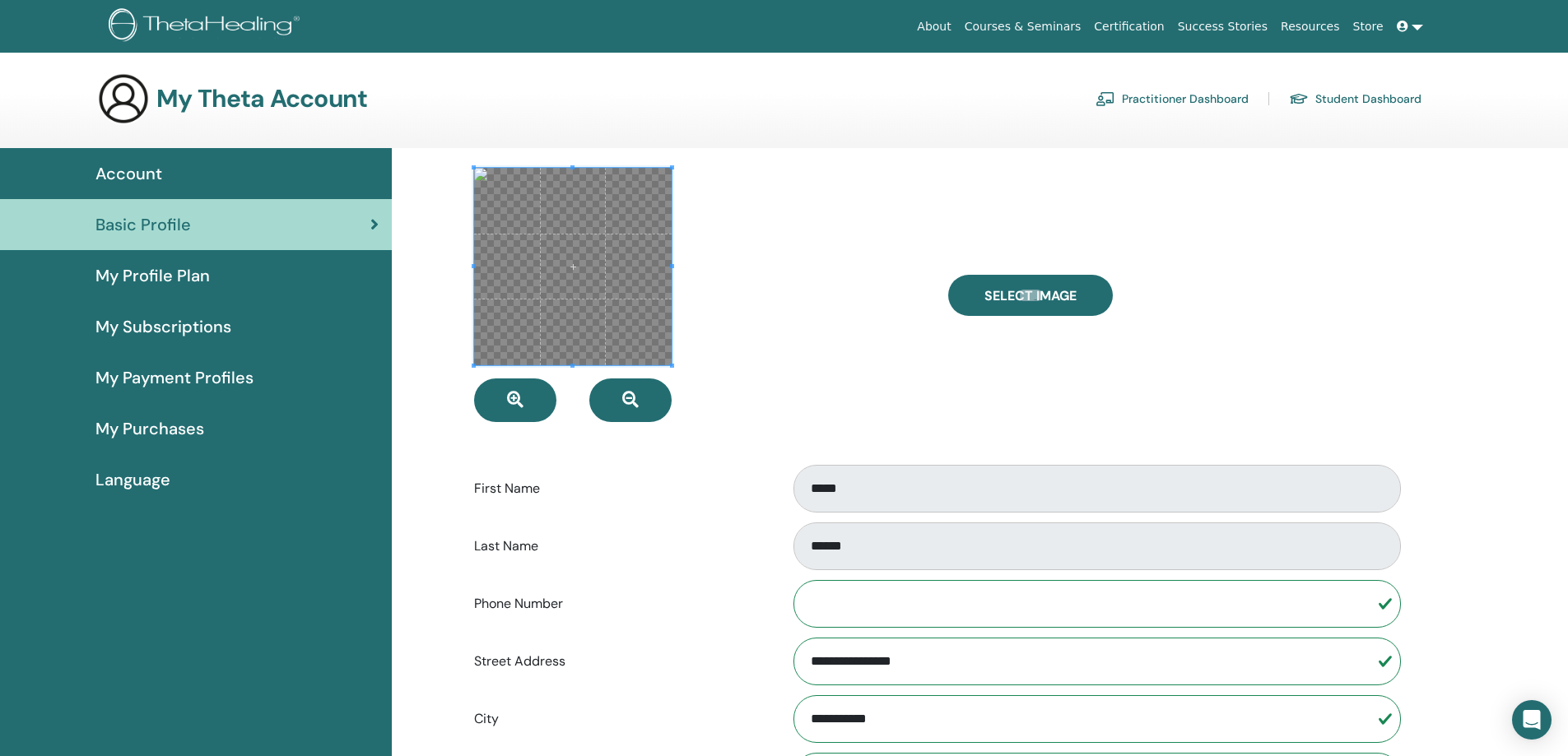
click at [184, 267] on span "My Profile Plan" at bounding box center [153, 275] width 114 height 24
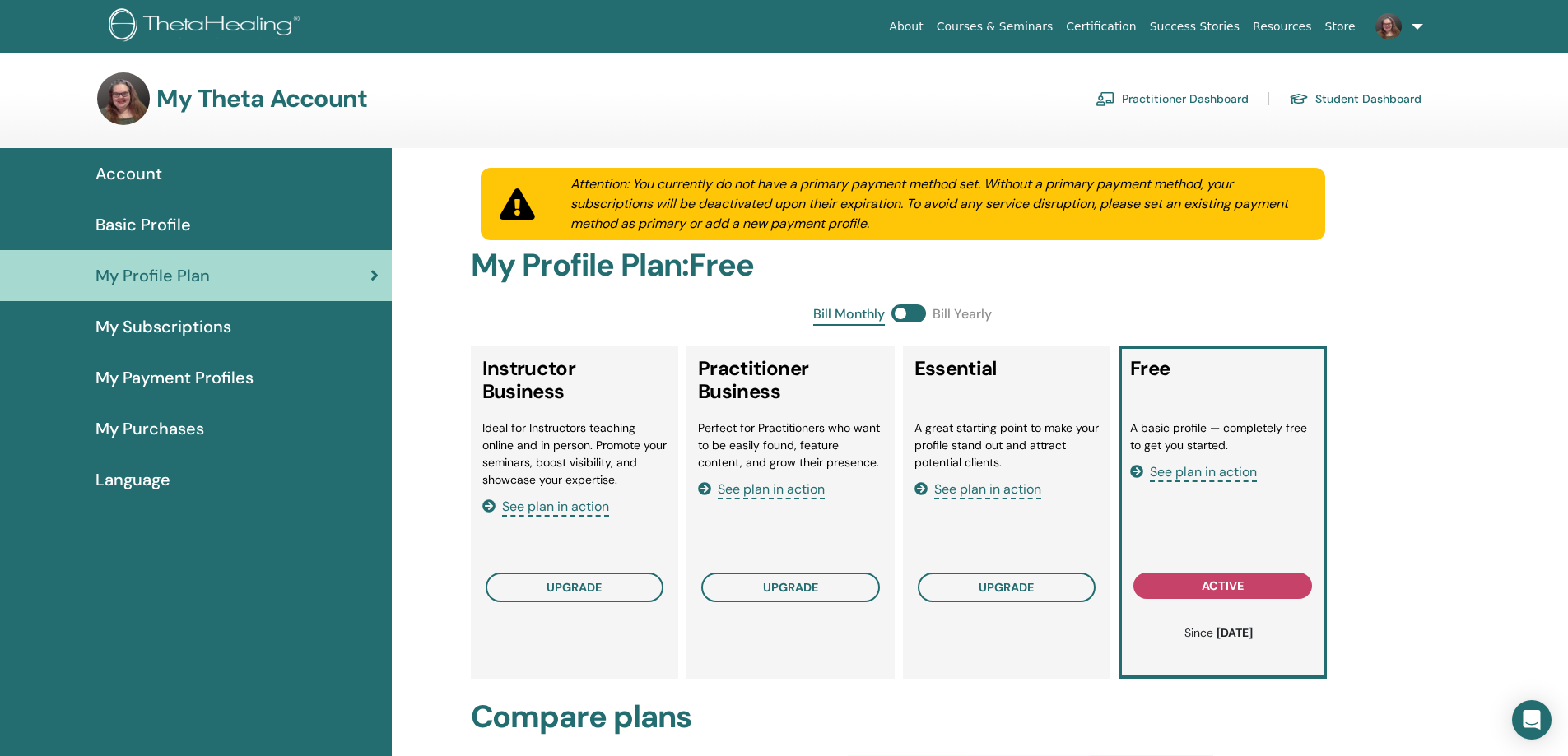
click at [158, 373] on span "My Payment Profiles" at bounding box center [174, 377] width 158 height 24
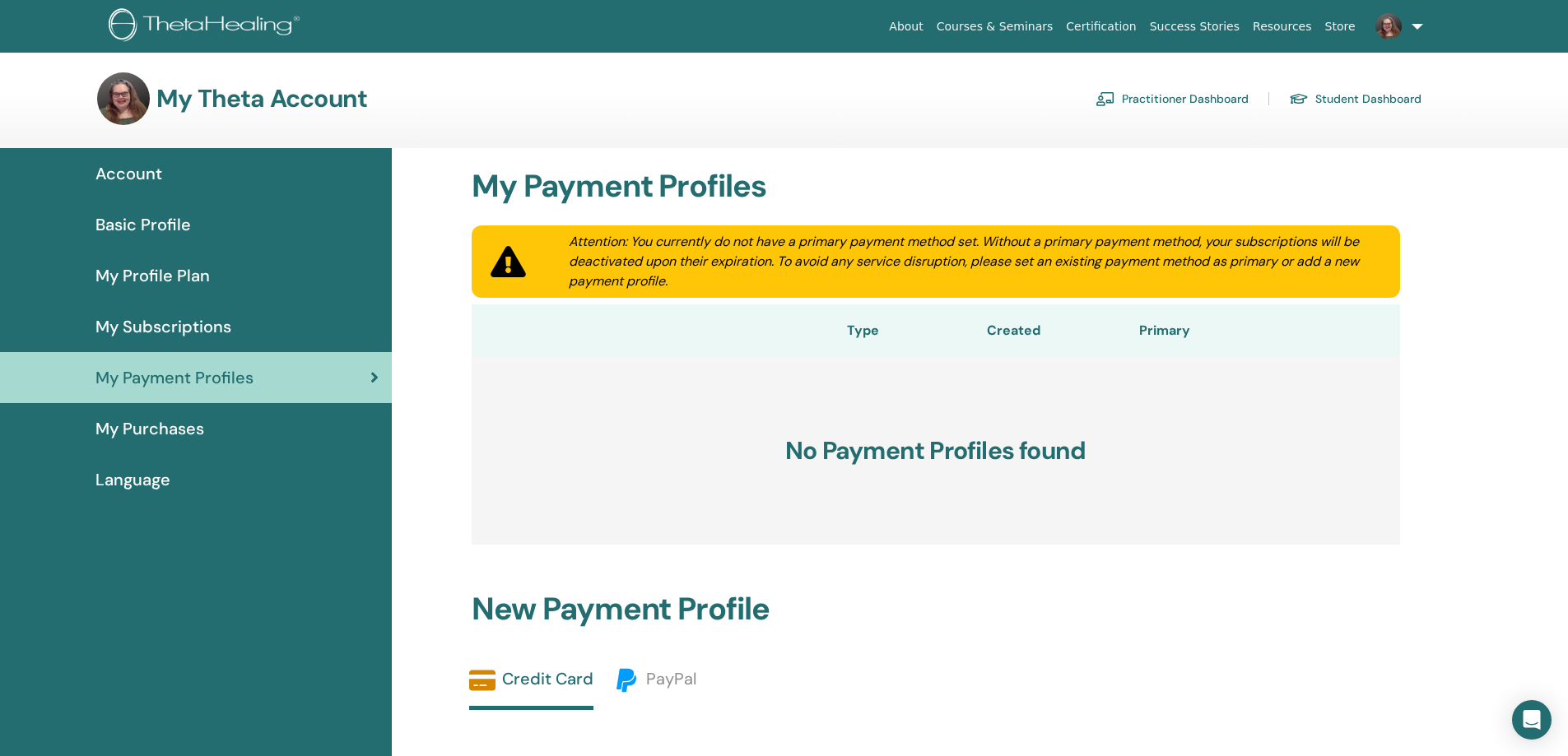
click at [152, 424] on span "My Purchases" at bounding box center [150, 428] width 109 height 24
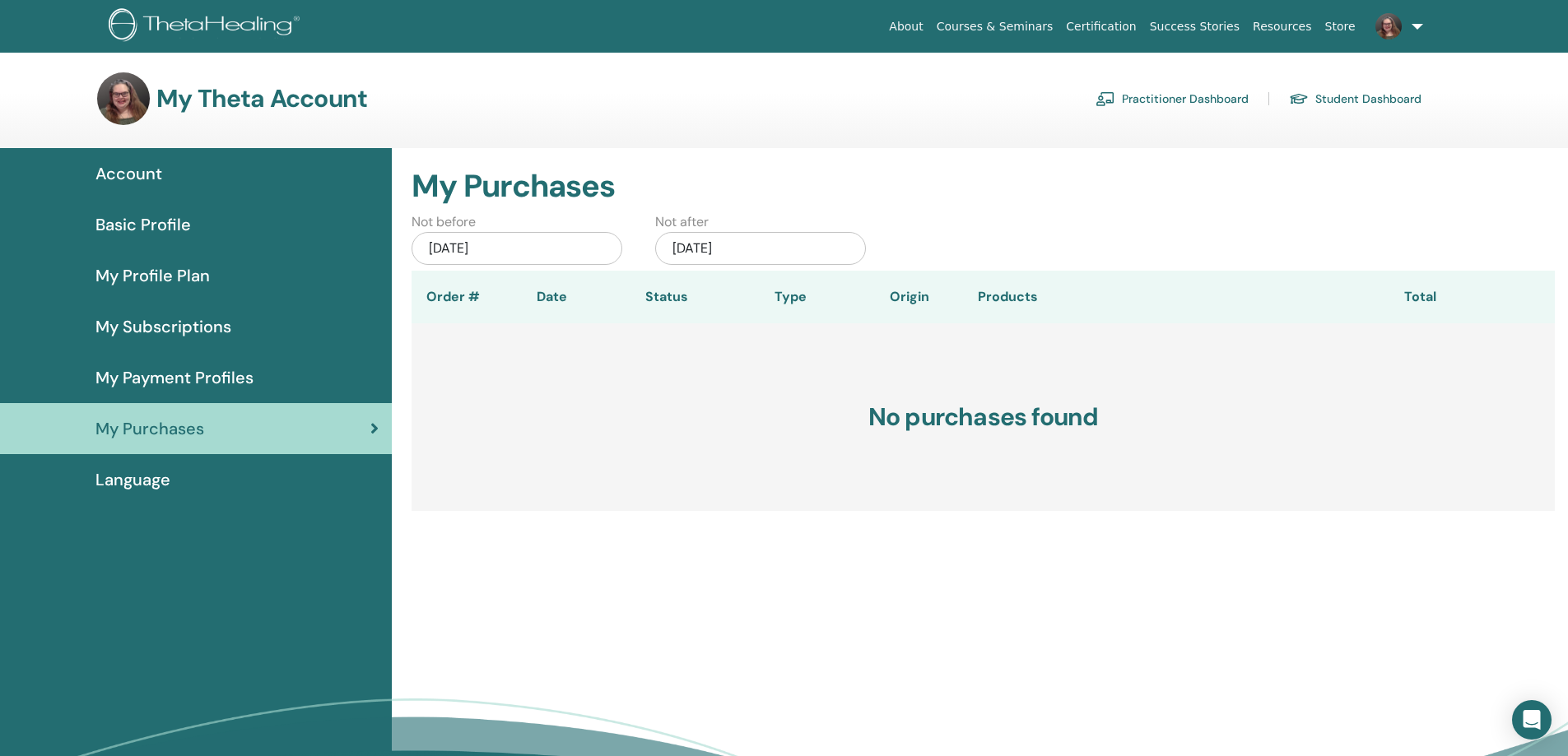
click at [139, 478] on span "Language" at bounding box center [132, 479] width 75 height 24
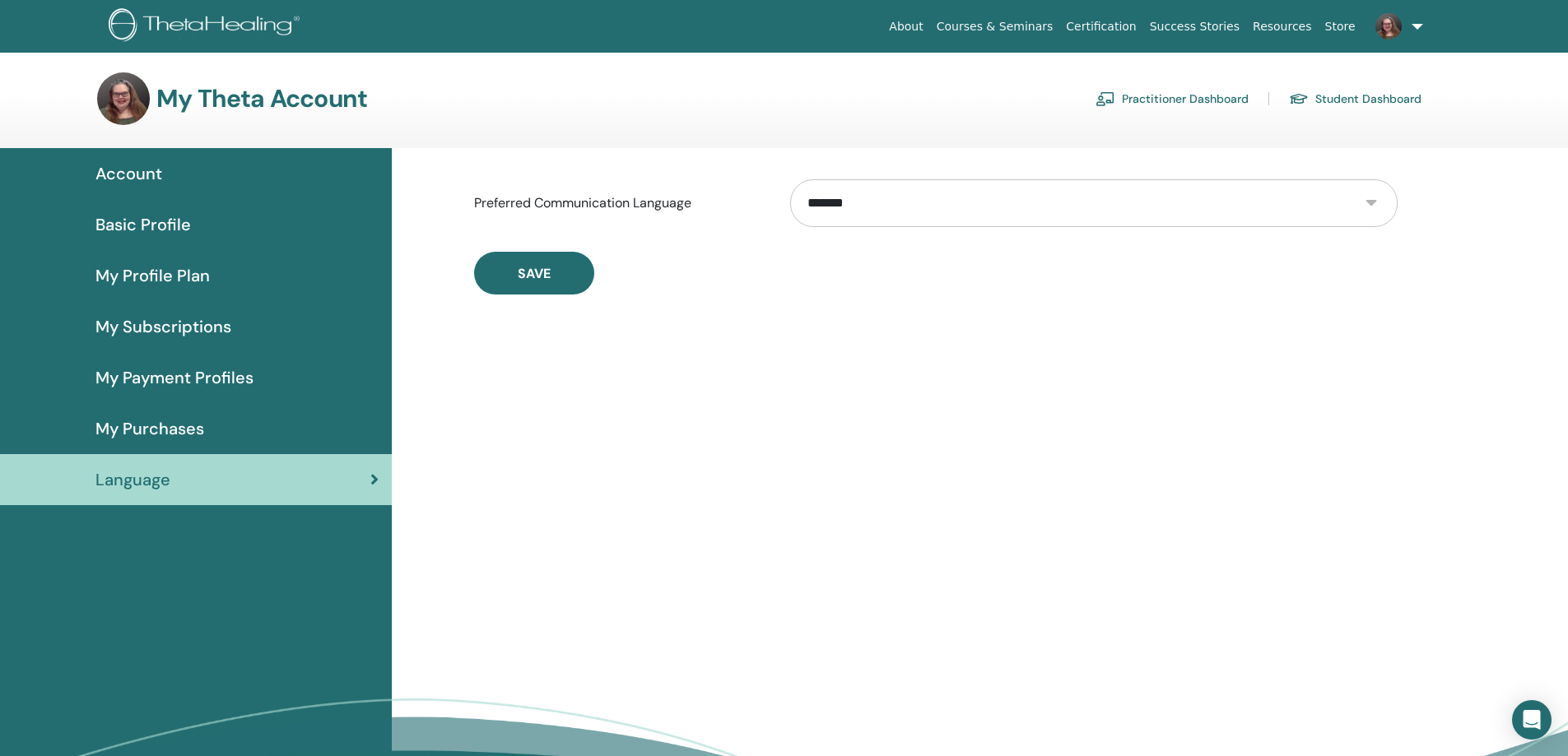
click at [148, 163] on span "Account" at bounding box center [129, 173] width 67 height 24
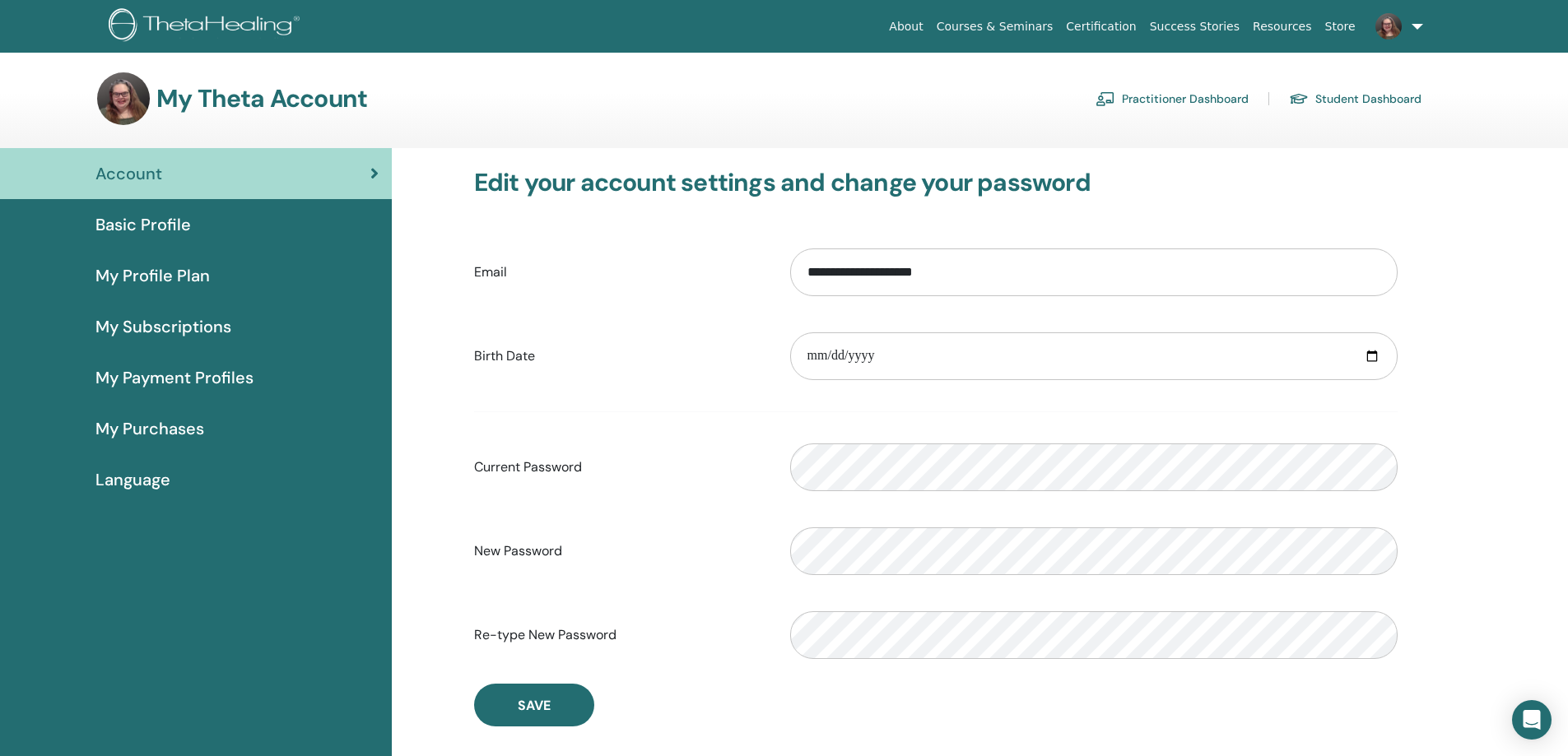
click at [1179, 94] on link "Practitioner Dashboard" at bounding box center [1172, 98] width 153 height 26
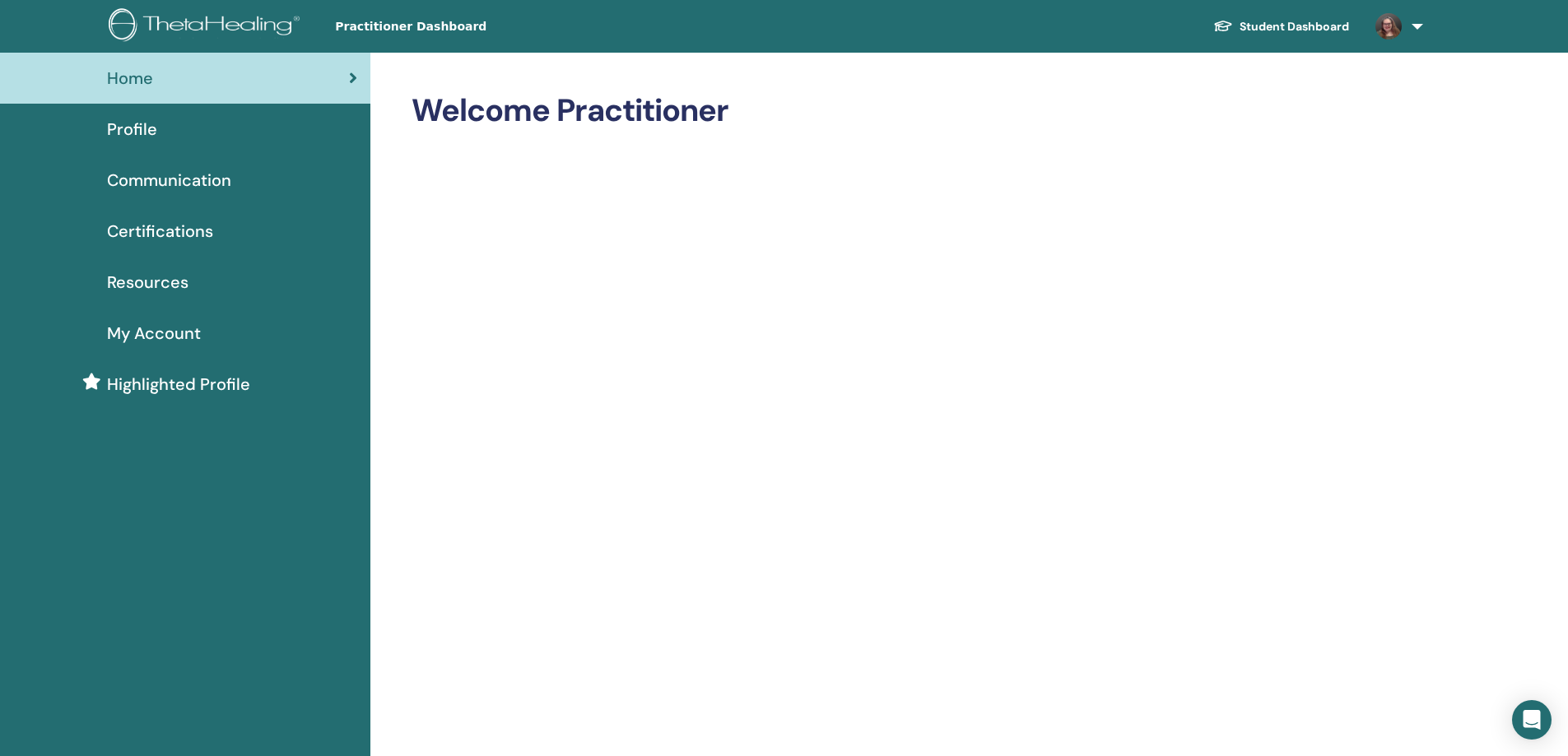
click at [118, 135] on span "Profile" at bounding box center [132, 128] width 50 height 24
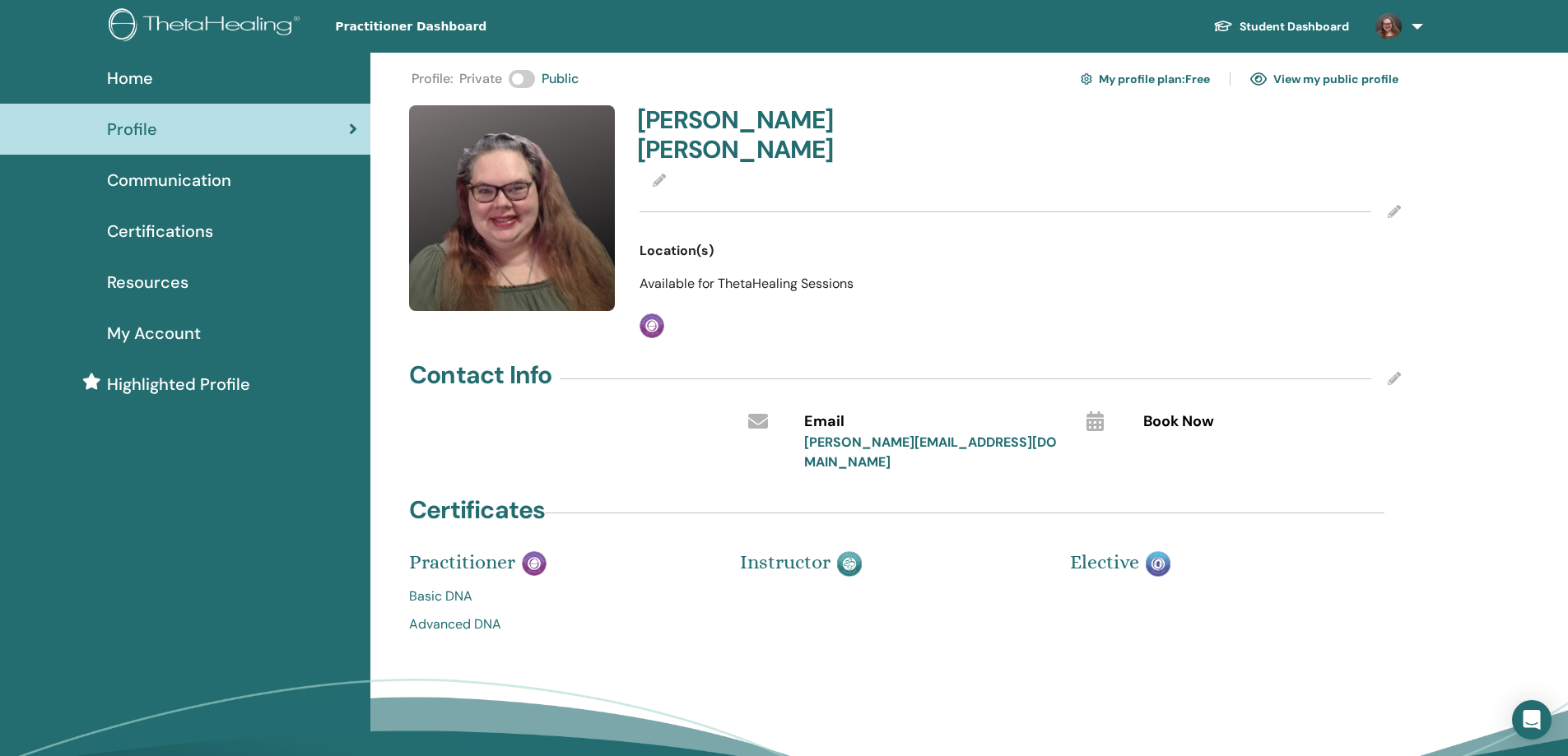
click at [175, 386] on span "Highlighted Profile" at bounding box center [179, 384] width 143 height 24
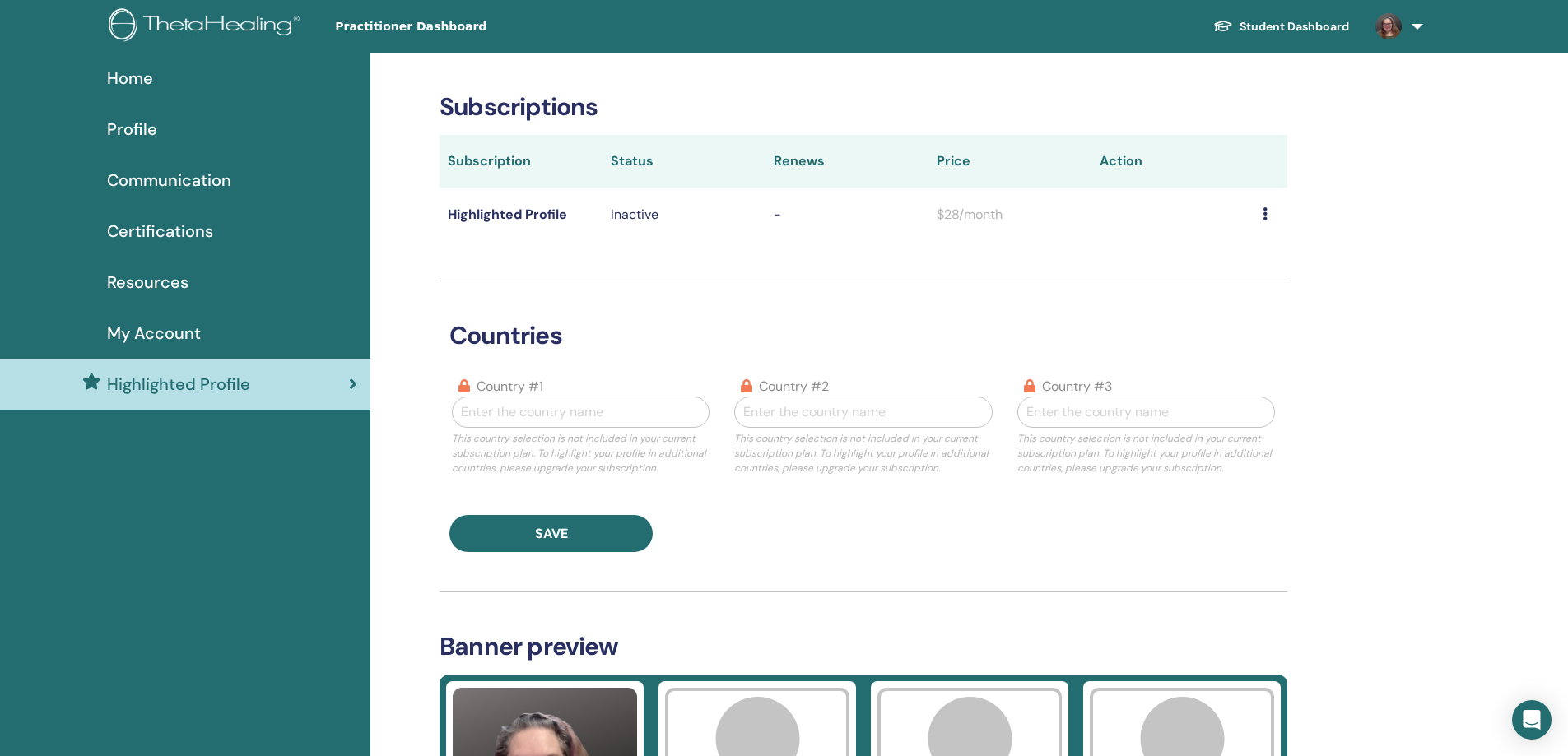
click at [155, 285] on span "Resources" at bounding box center [148, 282] width 81 height 24
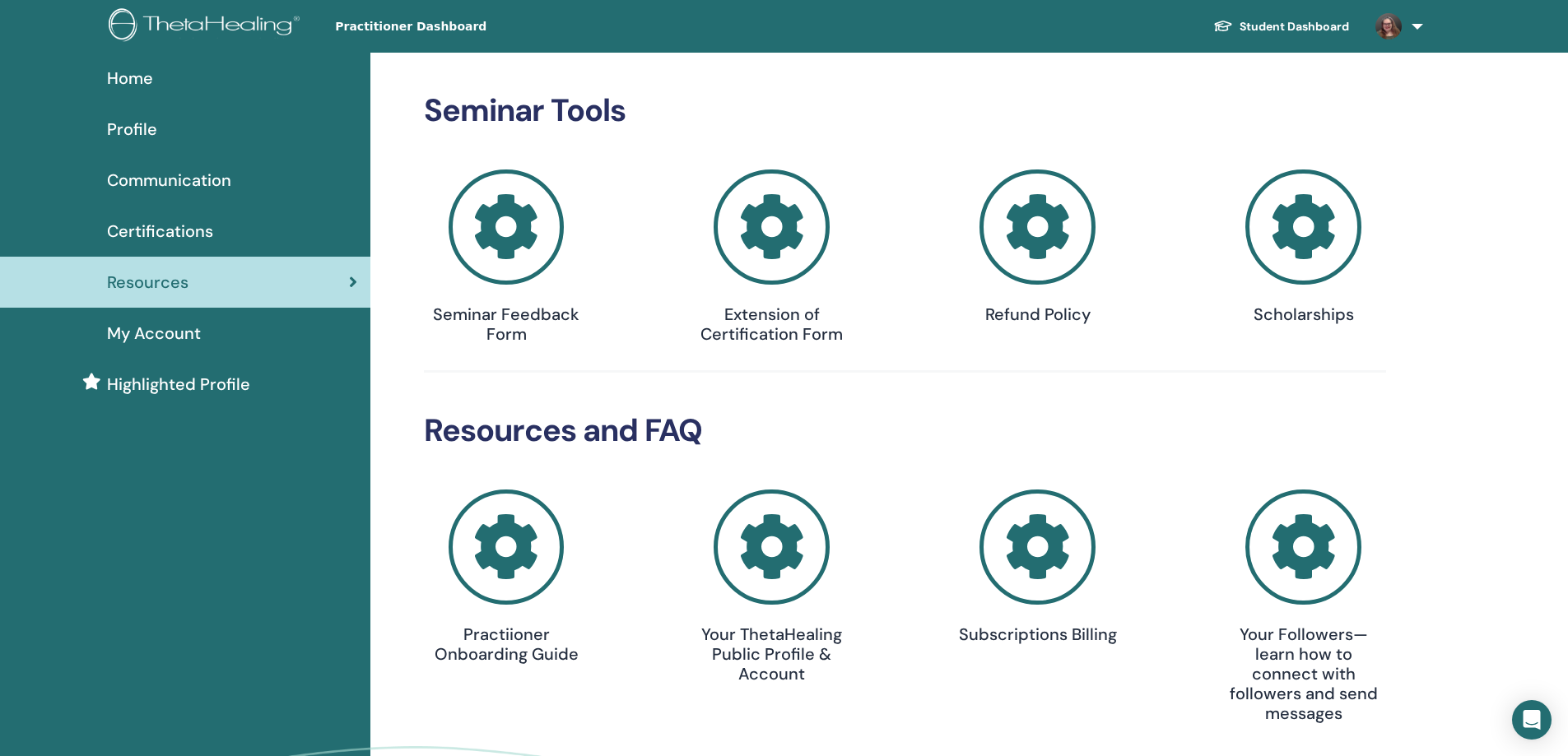
click at [175, 225] on span "Certifications" at bounding box center [160, 230] width 106 height 24
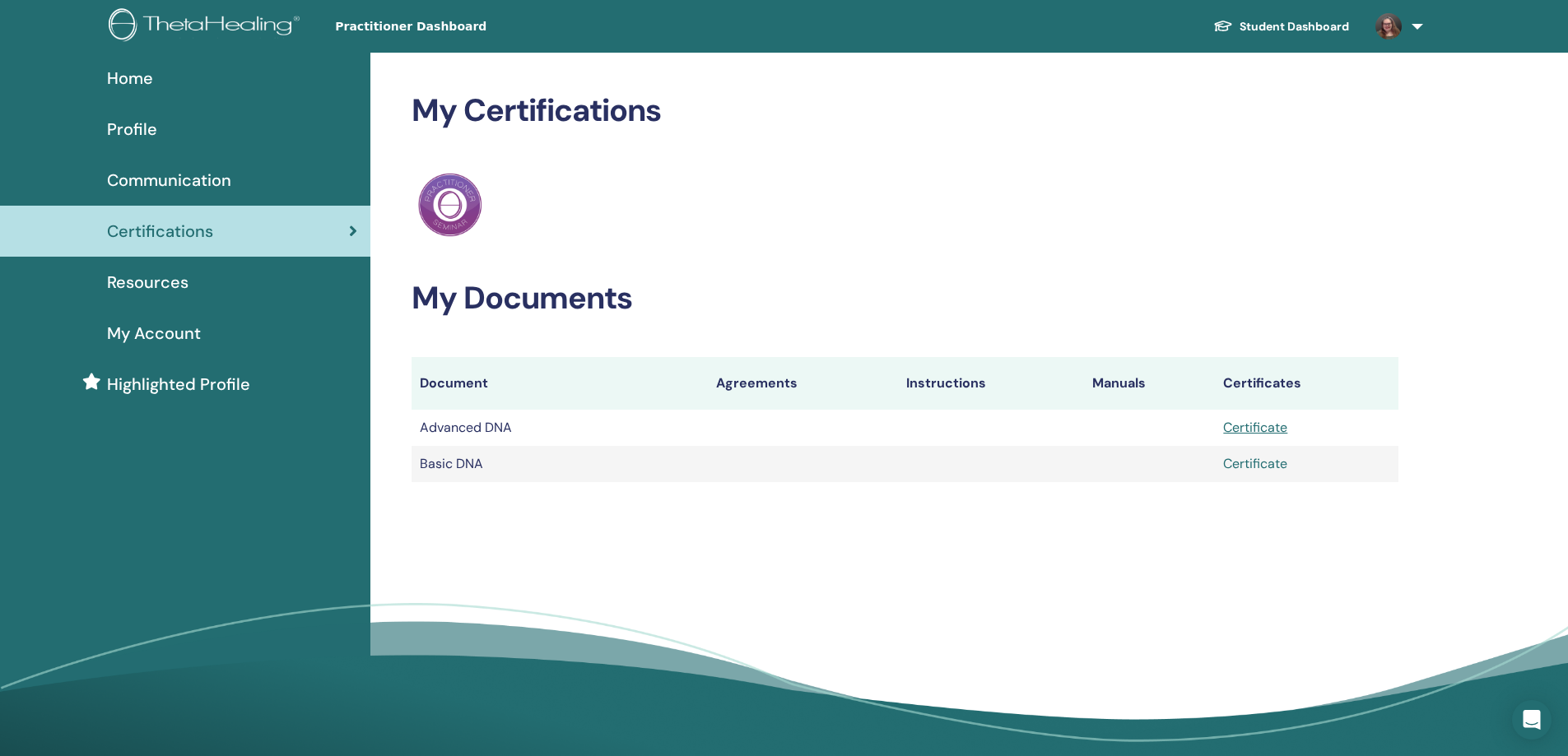
click at [1264, 469] on link "Certificate" at bounding box center [1255, 463] width 65 height 18
click at [128, 83] on span "Home" at bounding box center [130, 78] width 46 height 24
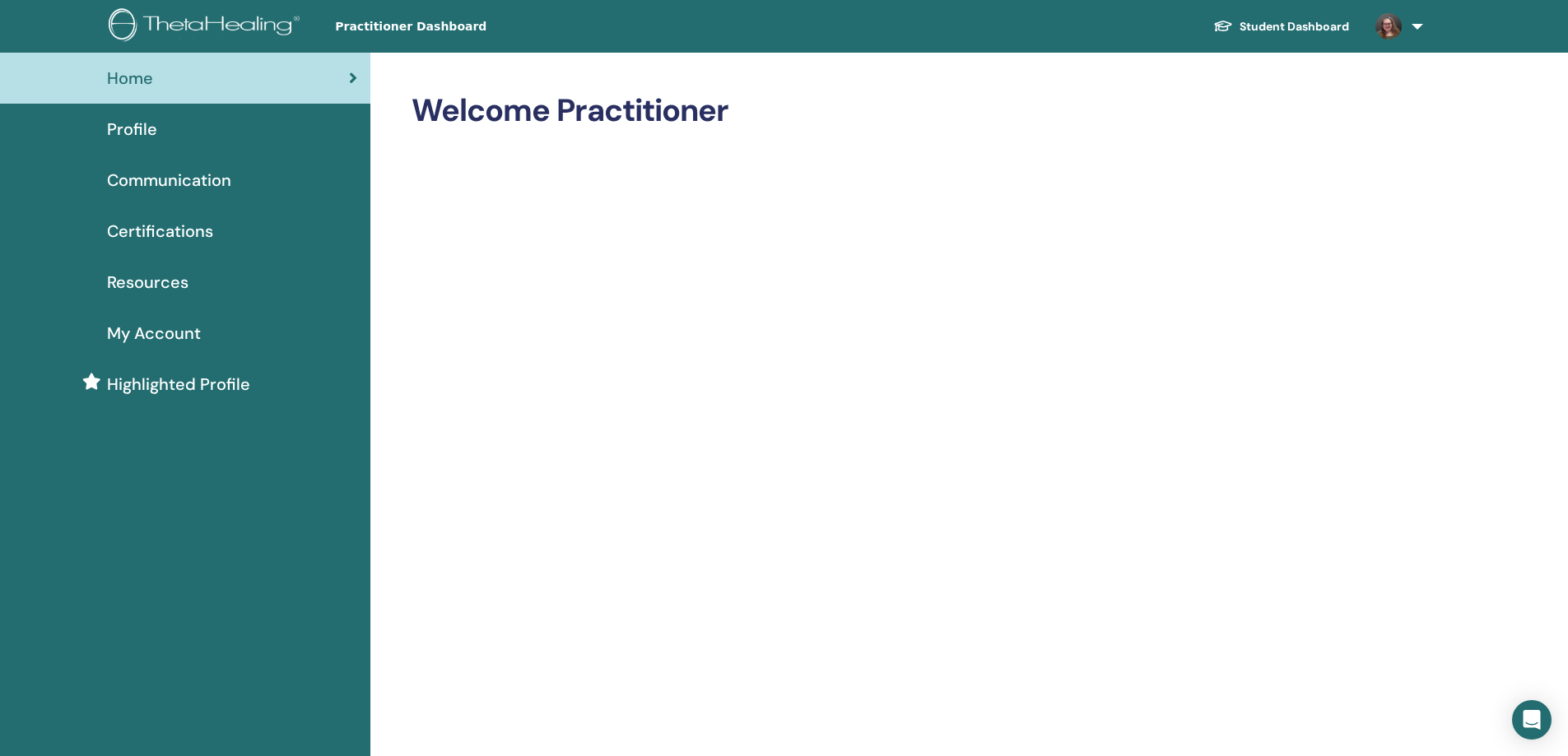
click at [1416, 27] on link at bounding box center [1396, 26] width 68 height 53
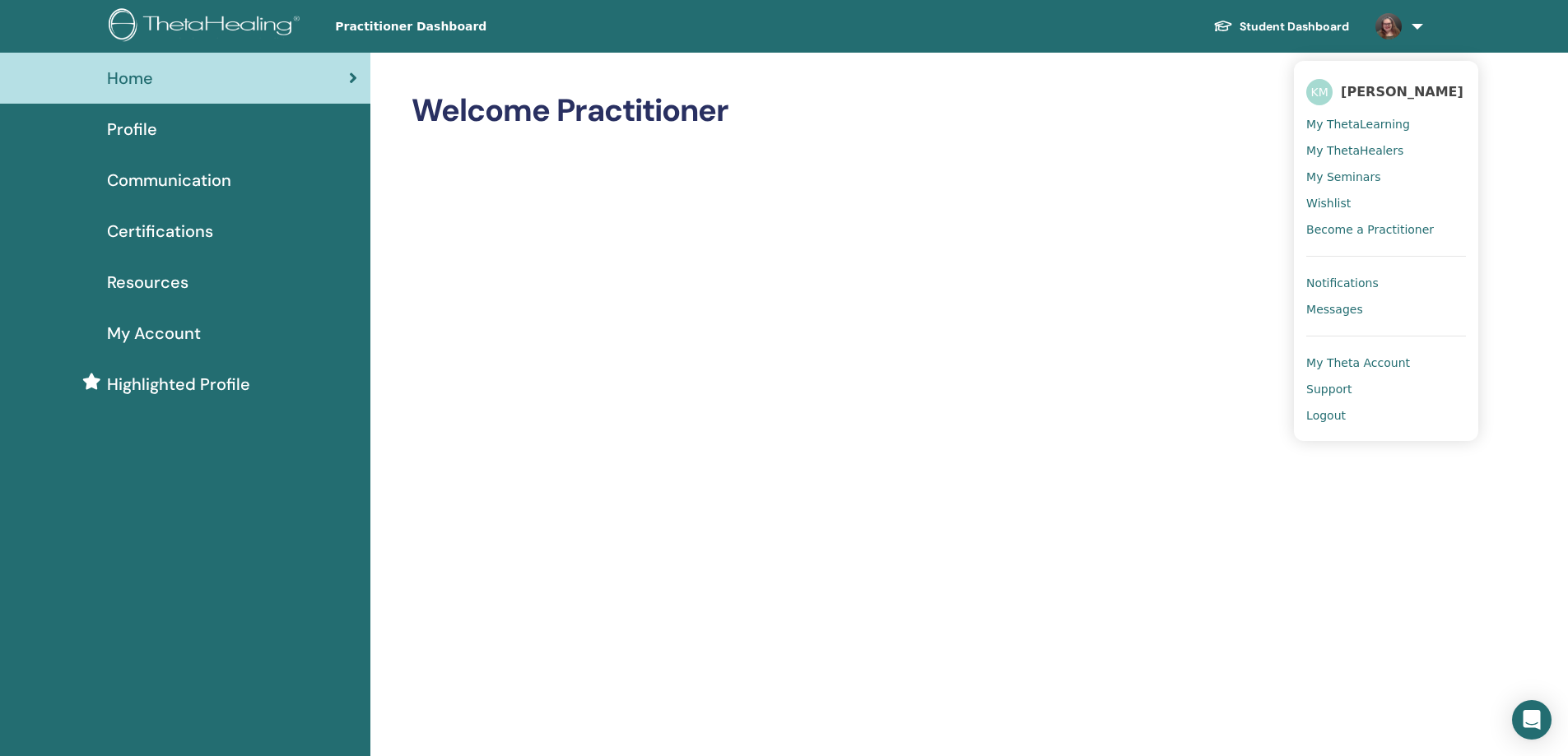
click at [1364, 363] on span "My Theta Account" at bounding box center [1358, 363] width 104 height 15
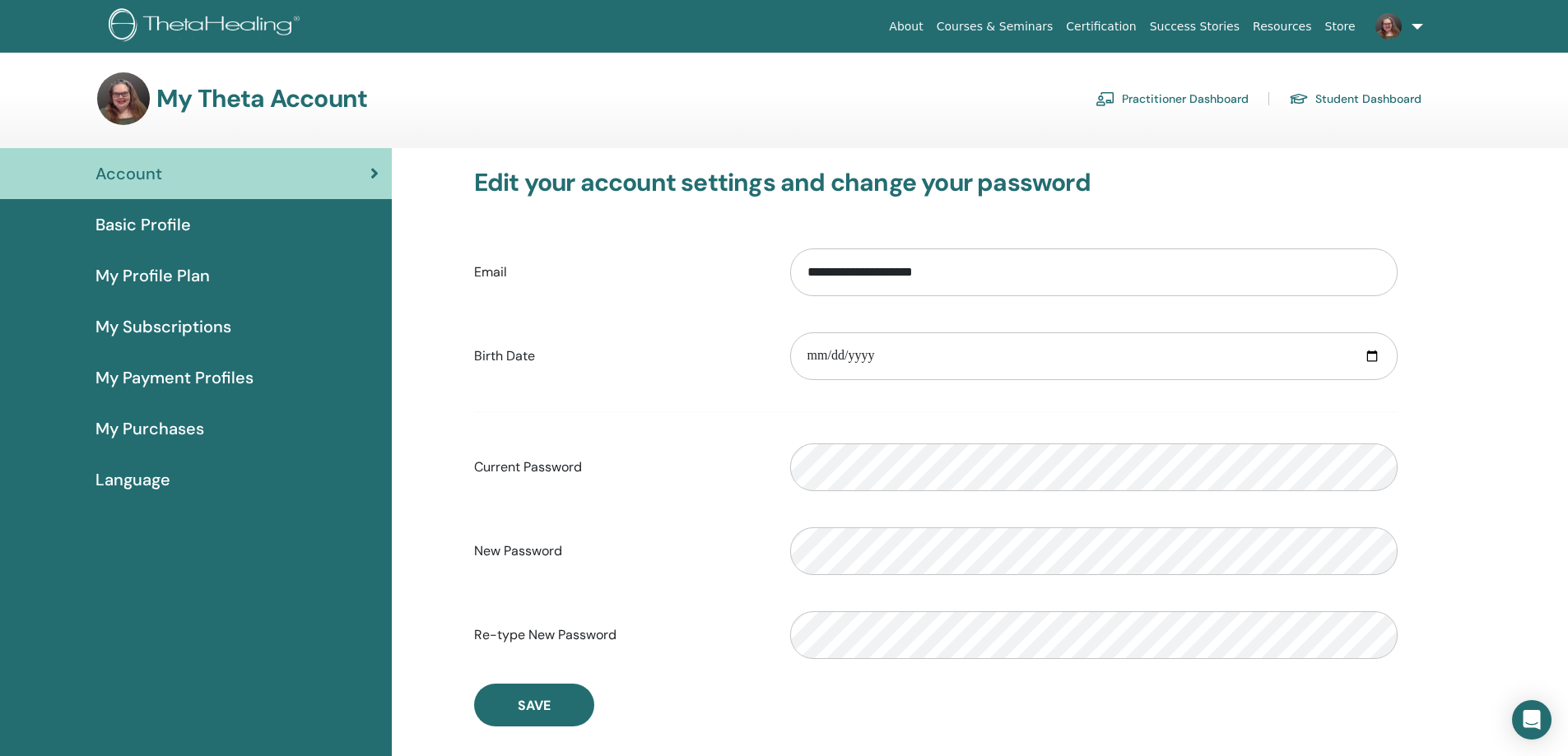
click at [1364, 94] on link "Student Dashboard" at bounding box center [1355, 98] width 132 height 26
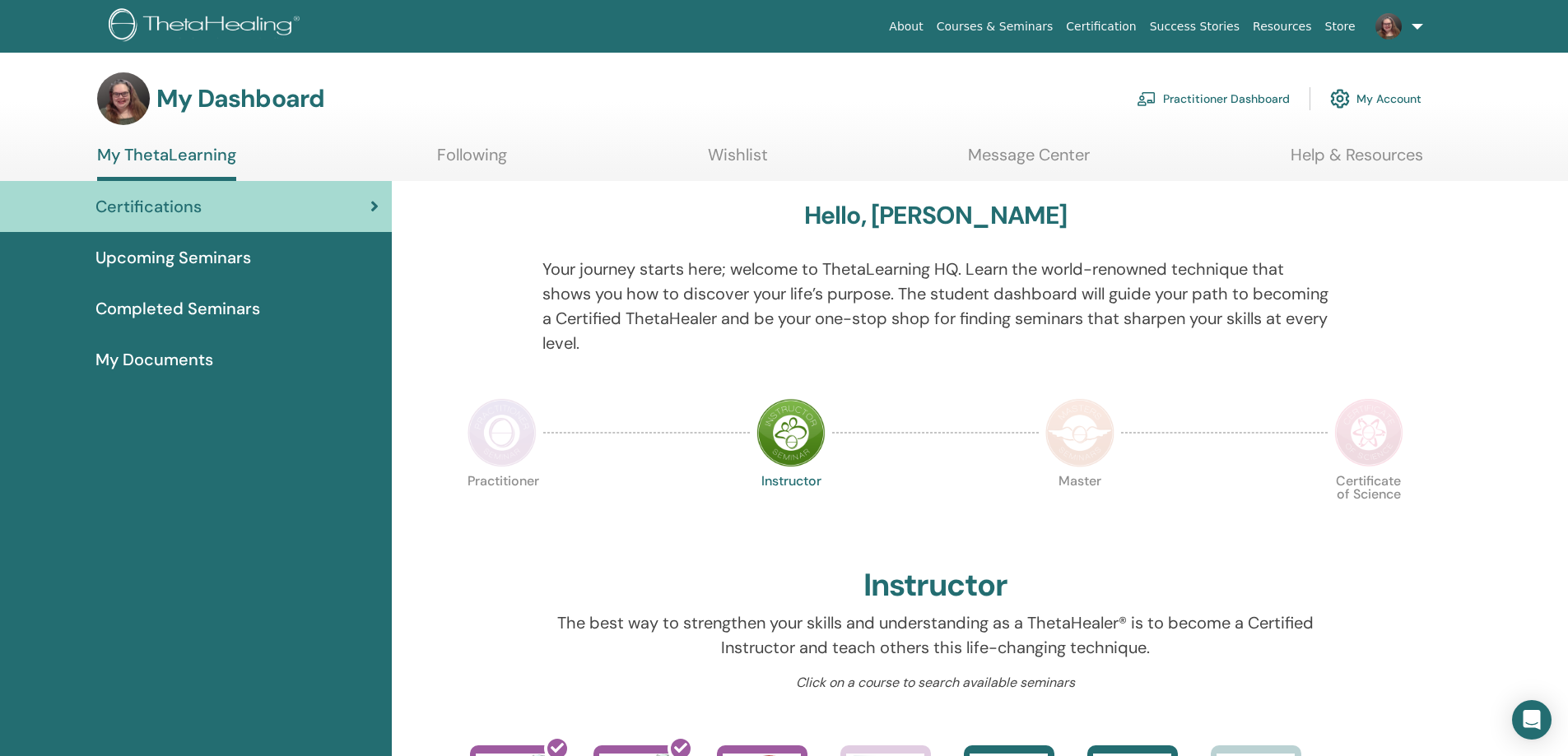
click at [225, 355] on div "My Documents" at bounding box center [196, 359] width 366 height 24
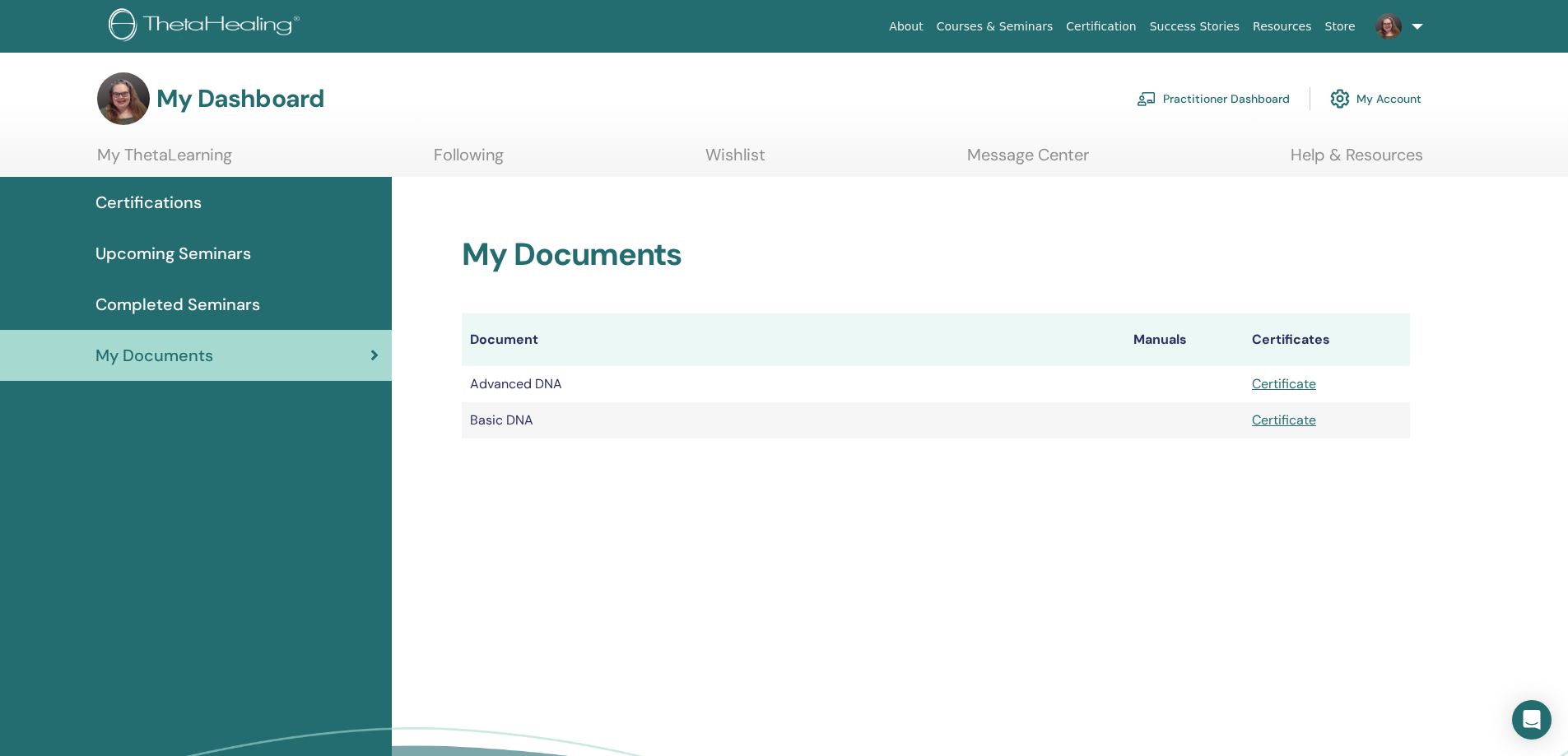
click at [238, 313] on span "Completed Seminars" at bounding box center [178, 304] width 164 height 24
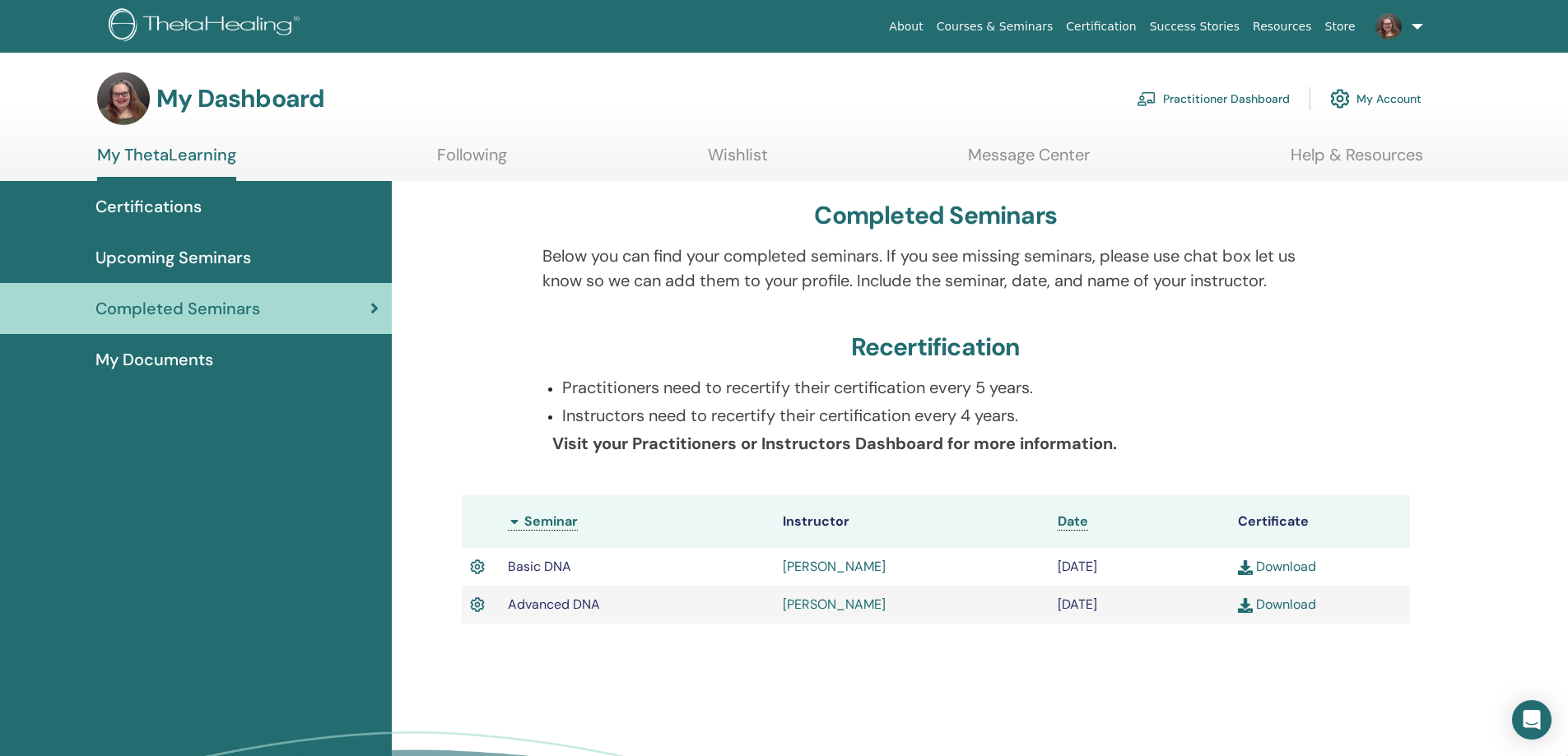
click at [1233, 102] on link "Practitioner Dashboard" at bounding box center [1213, 98] width 153 height 36
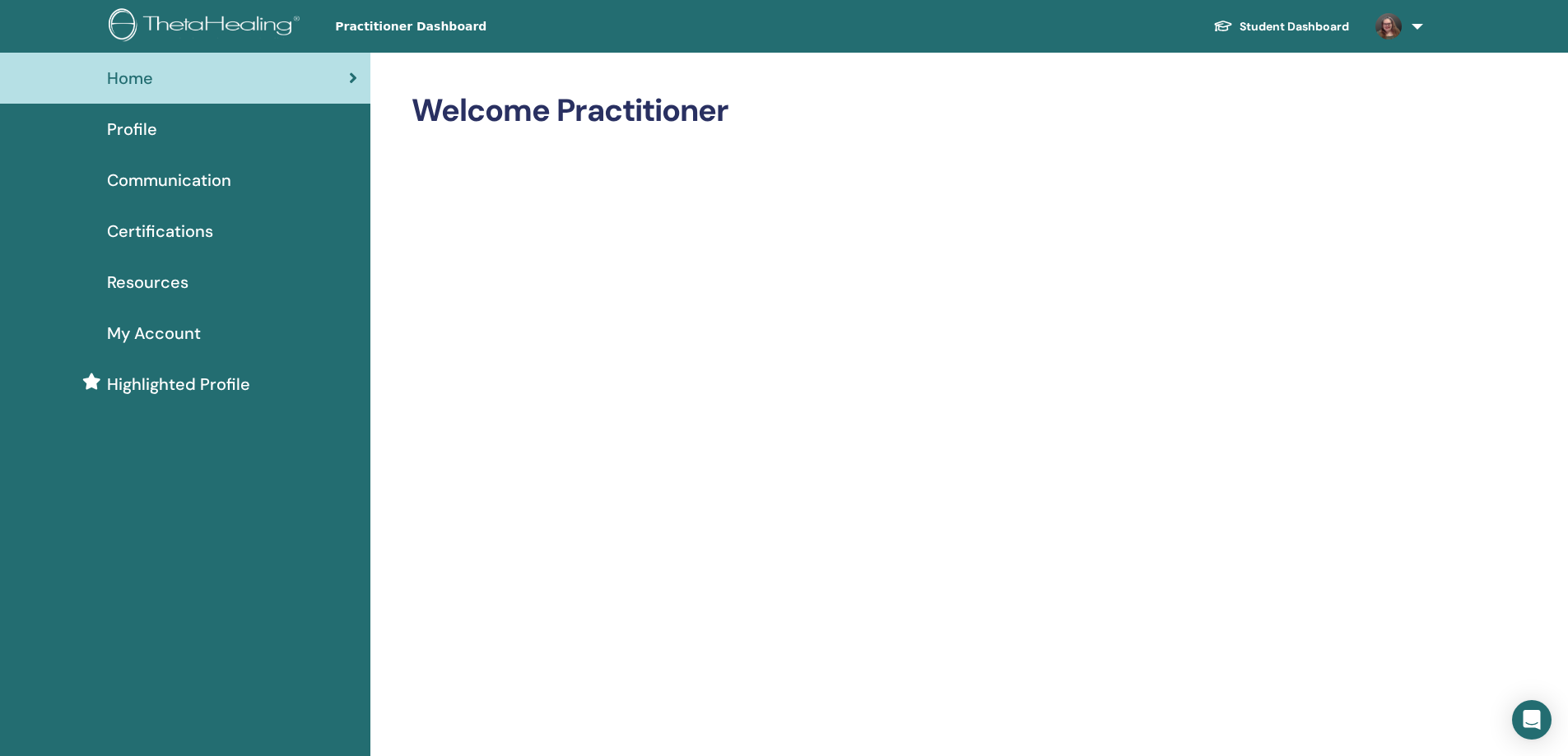
click at [157, 230] on span "Certifications" at bounding box center [160, 230] width 106 height 24
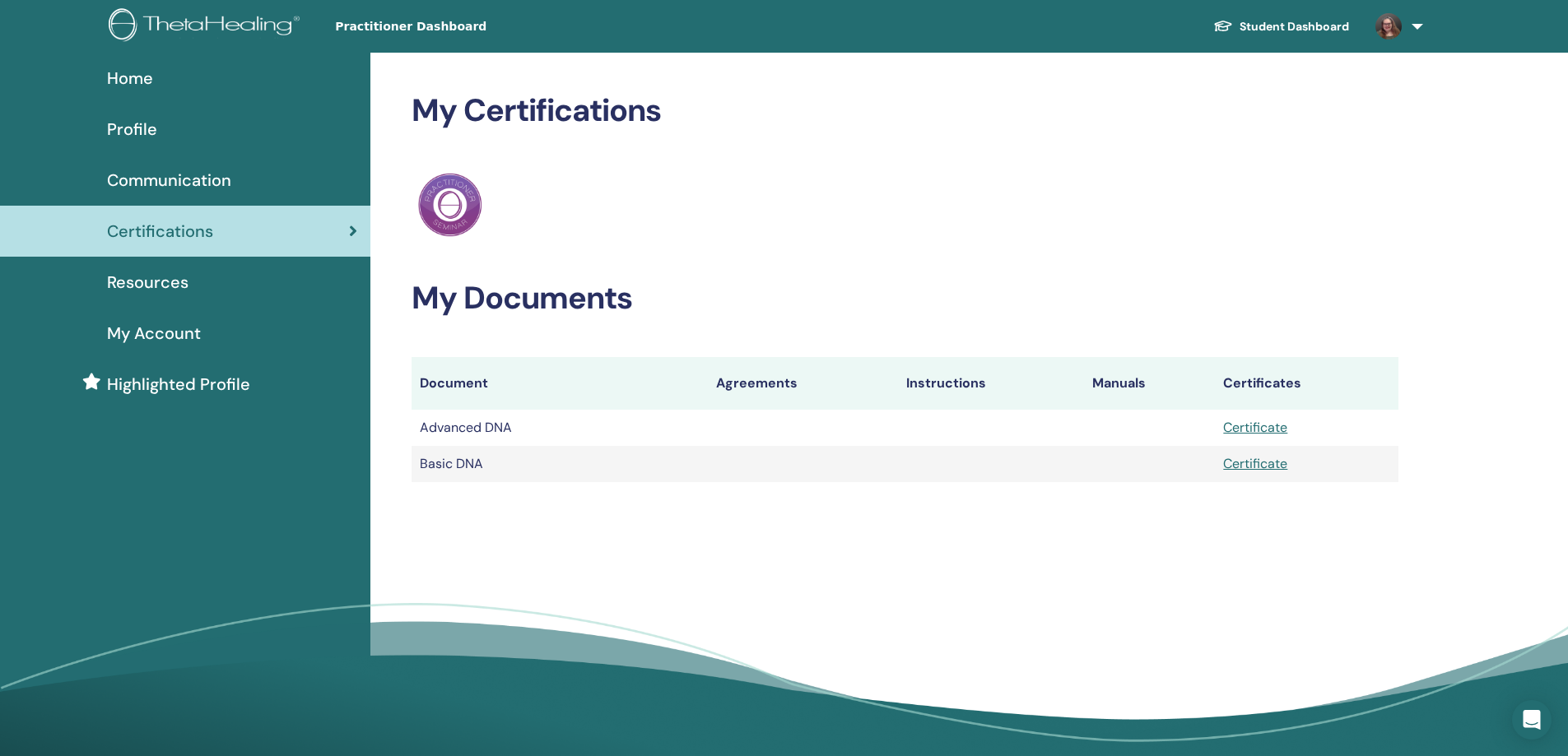
click at [211, 187] on span "Communication" at bounding box center [169, 179] width 124 height 24
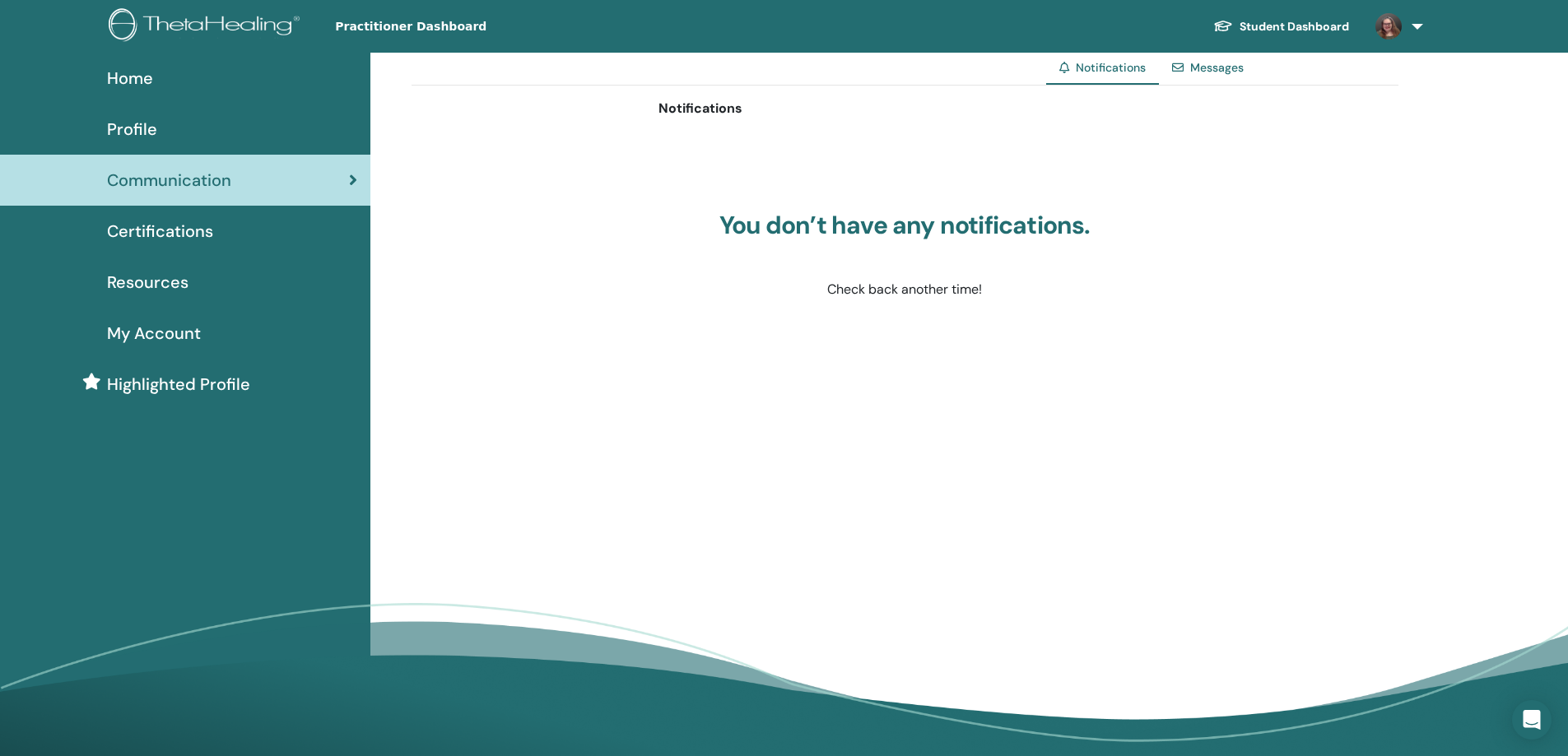
click at [135, 130] on span "Profile" at bounding box center [132, 128] width 50 height 24
